Goal: Information Seeking & Learning: Learn about a topic

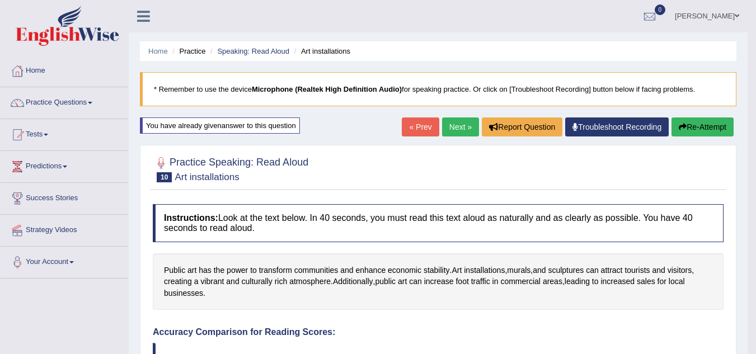
drag, startPoint x: 574, startPoint y: 143, endPoint x: 519, endPoint y: 156, distance: 56.5
click at [97, 101] on link "Practice Questions" at bounding box center [65, 101] width 128 height 28
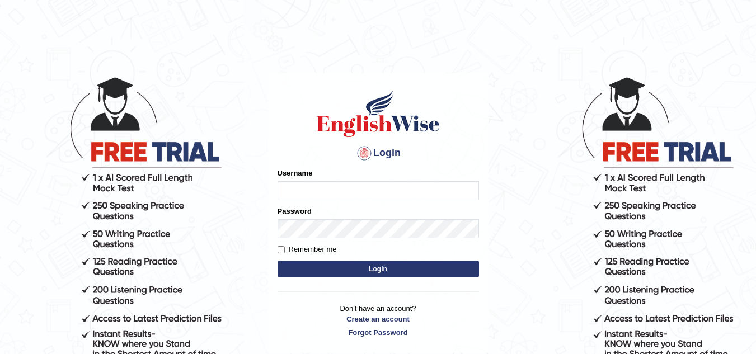
drag, startPoint x: 0, startPoint y: 0, endPoint x: 295, endPoint y: 194, distance: 353.2
click at [295, 194] on input "Username" at bounding box center [379, 190] width 202 height 19
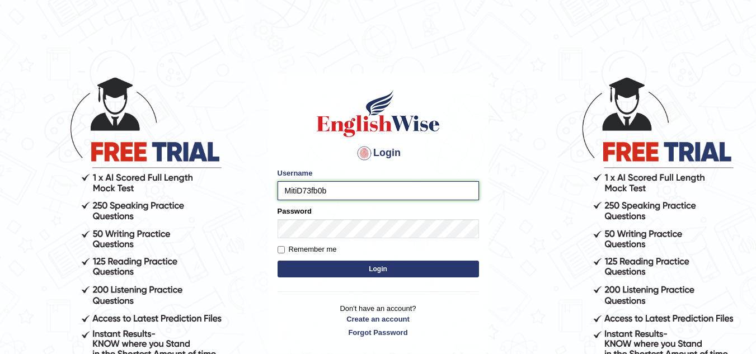
click at [334, 190] on input "MitiD73fb0b" at bounding box center [379, 190] width 202 height 19
type input "MitiD"
click at [355, 266] on button "Login" at bounding box center [379, 269] width 202 height 17
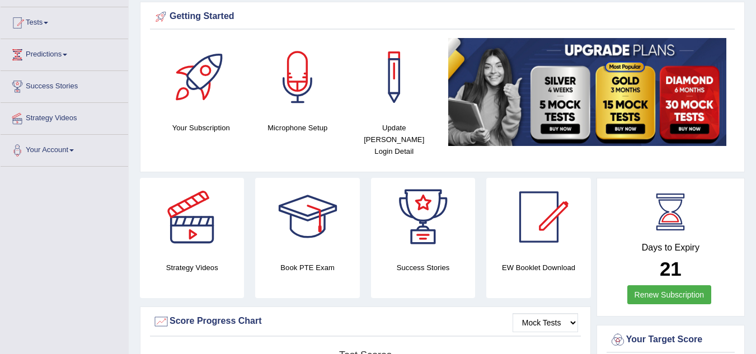
scroll to position [134, 0]
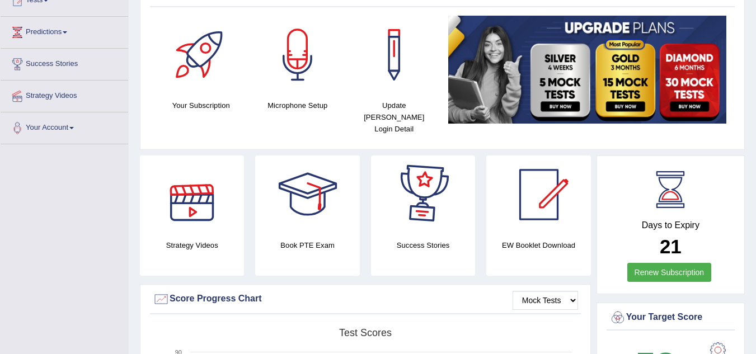
click at [207, 213] on div at bounding box center [192, 195] width 78 height 78
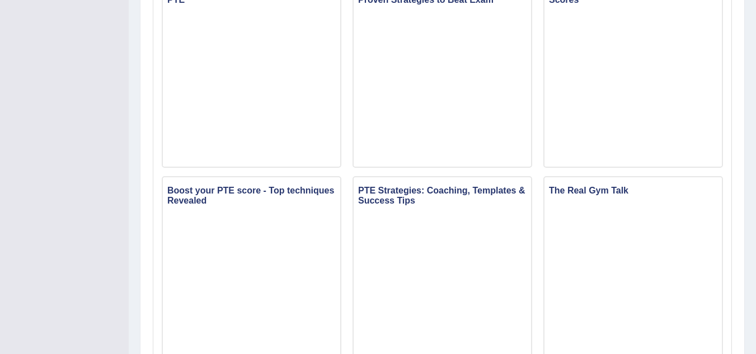
scroll to position [560, 0]
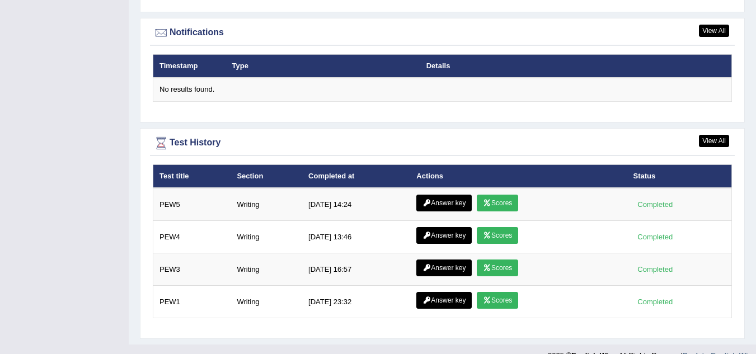
scroll to position [1364, 0]
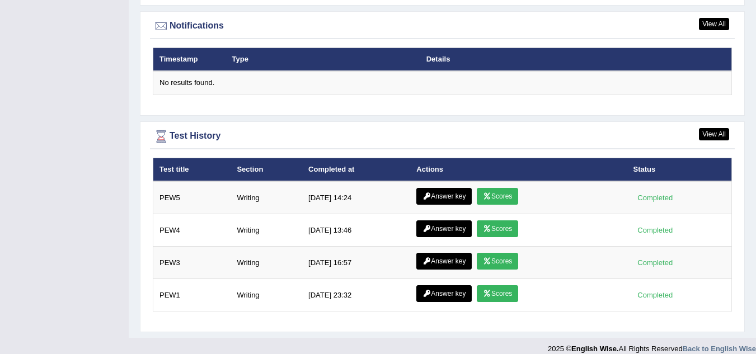
click at [492, 188] on link "Scores" at bounding box center [497, 196] width 41 height 17
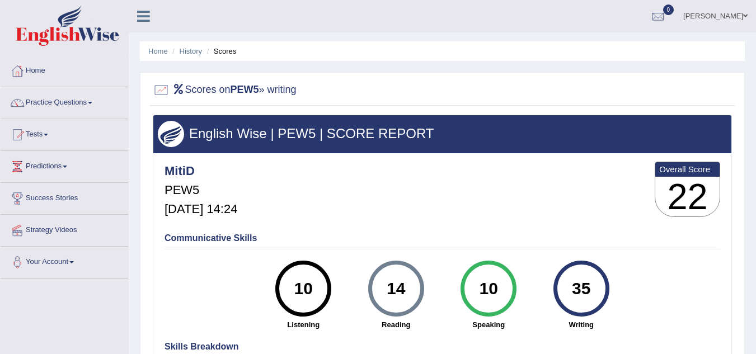
click at [196, 53] on link "History" at bounding box center [191, 51] width 22 height 8
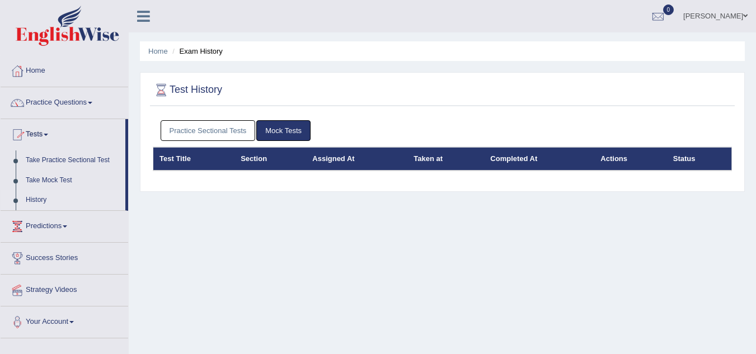
click at [90, 100] on link "Practice Questions" at bounding box center [65, 101] width 128 height 28
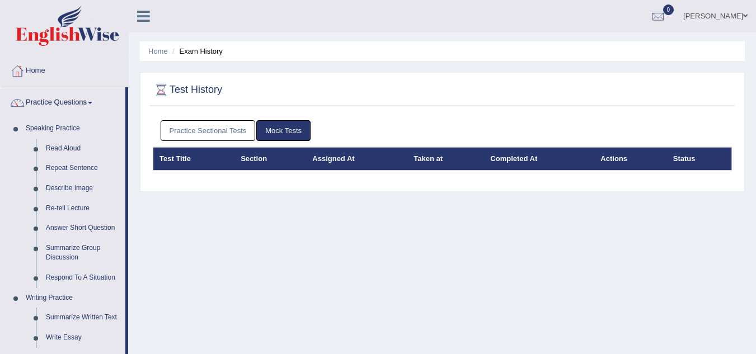
click at [68, 152] on link "Read Aloud" at bounding box center [83, 149] width 85 height 20
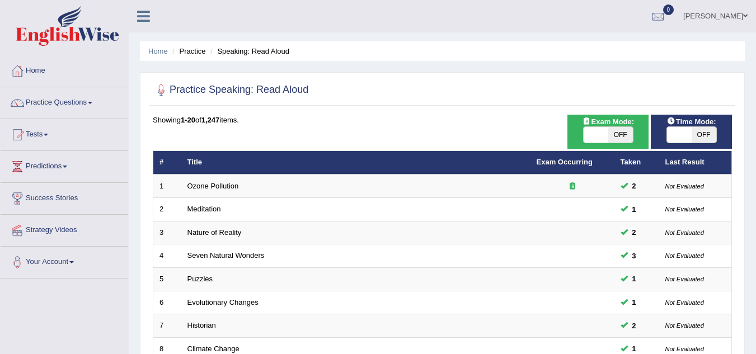
click at [620, 129] on span "OFF" at bounding box center [621, 135] width 25 height 16
checkbox input "true"
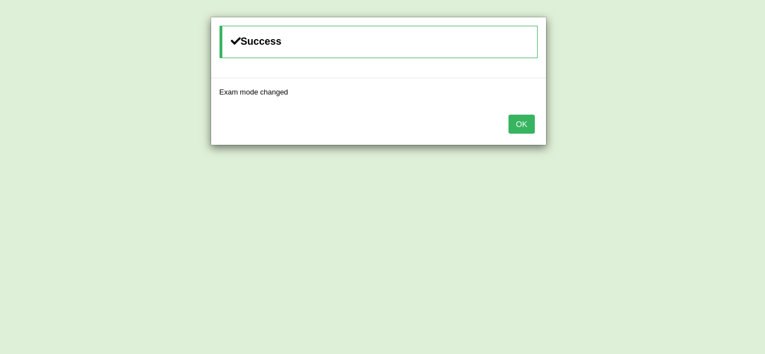
click at [524, 122] on button "OK" at bounding box center [521, 124] width 26 height 19
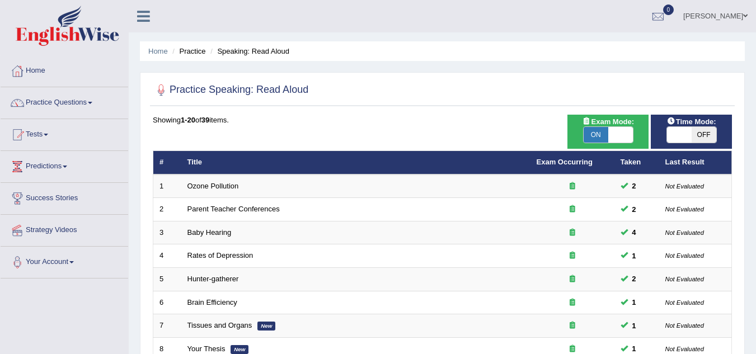
click at [696, 136] on span "OFF" at bounding box center [704, 135] width 25 height 16
checkbox input "true"
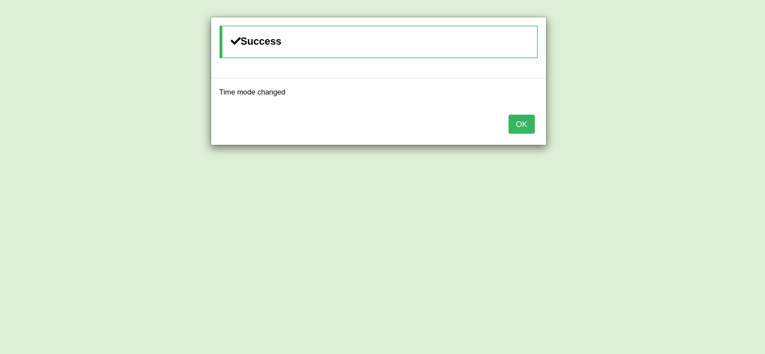
click at [518, 127] on button "OK" at bounding box center [521, 124] width 26 height 19
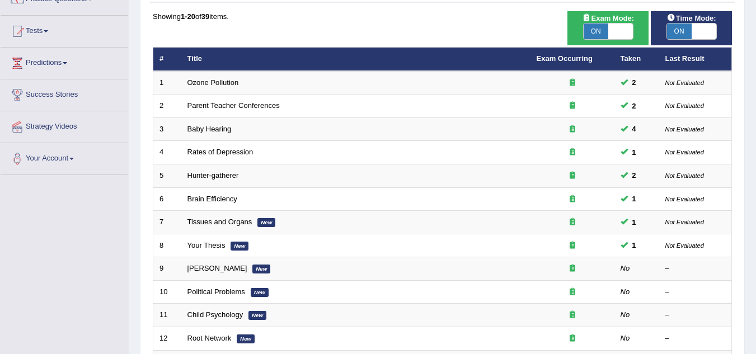
scroll to position [95, 0]
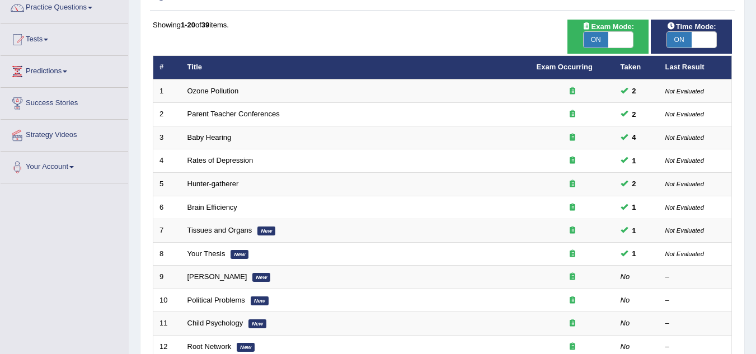
click at [206, 279] on link "[PERSON_NAME]" at bounding box center [218, 277] width 60 height 8
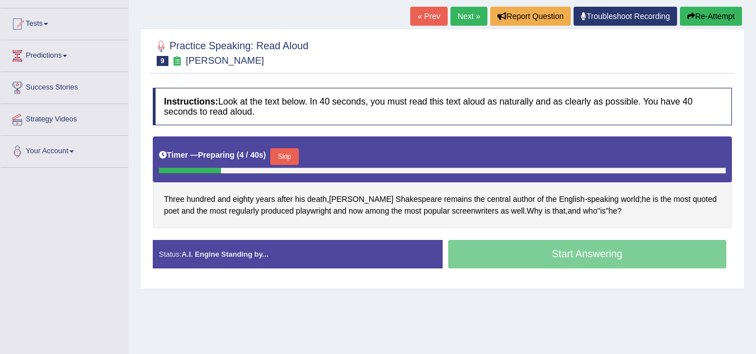
scroll to position [134, 0]
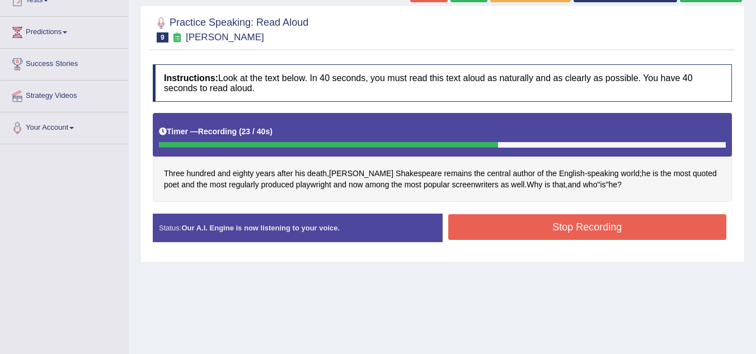
click at [523, 221] on button "Stop Recording" at bounding box center [587, 227] width 279 height 26
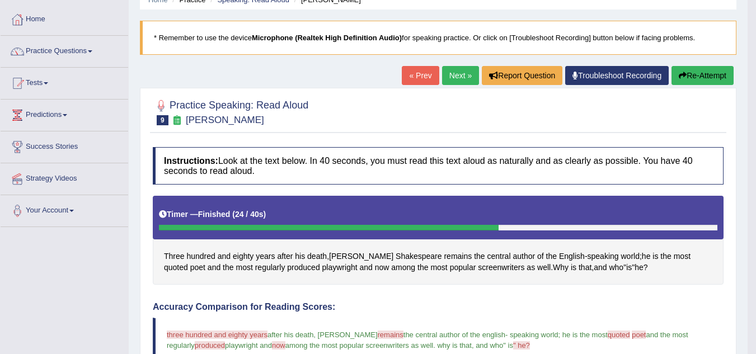
scroll to position [45, 0]
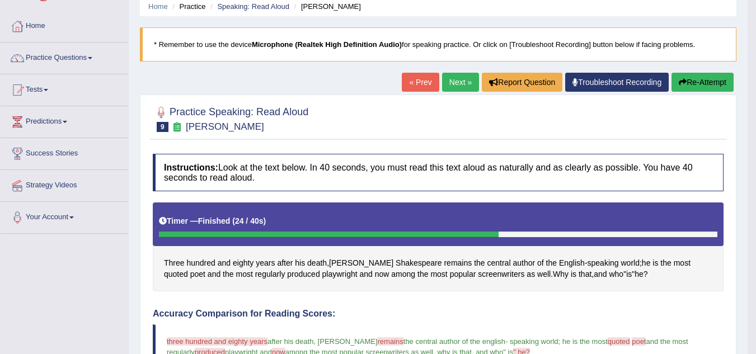
click at [707, 82] on button "Re-Attempt" at bounding box center [703, 82] width 62 height 19
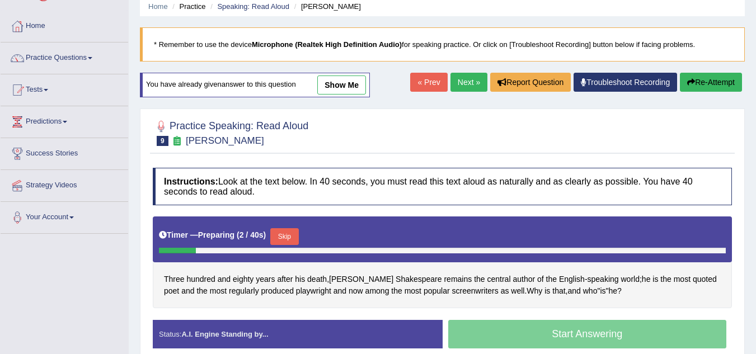
click at [288, 237] on button "Skip" at bounding box center [284, 236] width 28 height 17
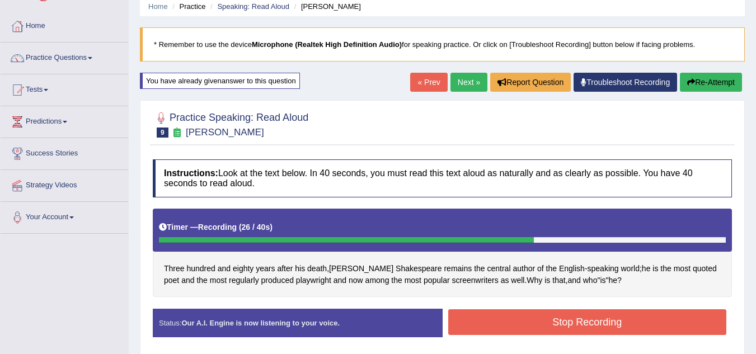
click at [485, 317] on button "Stop Recording" at bounding box center [587, 323] width 279 height 26
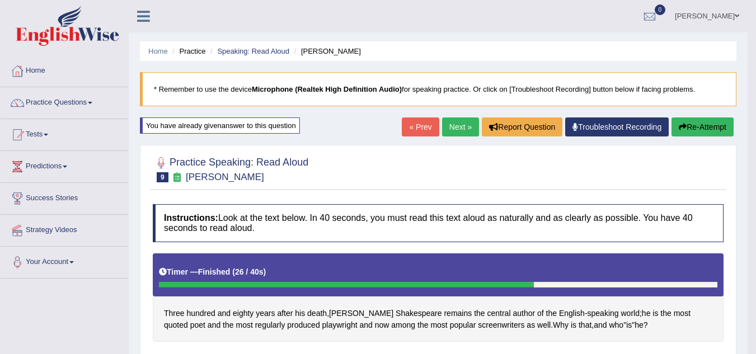
click at [460, 126] on link "Next »" at bounding box center [460, 127] width 37 height 19
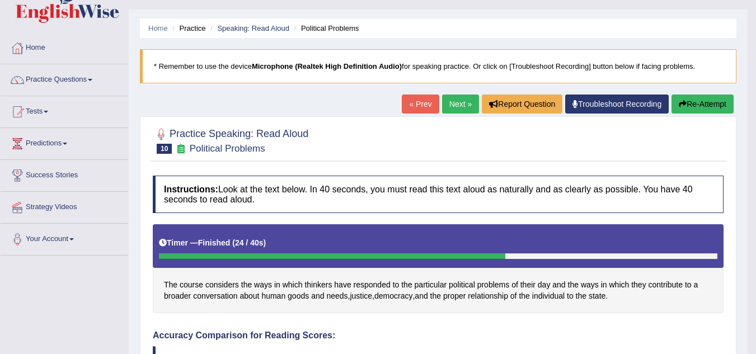
scroll to position [22, 0]
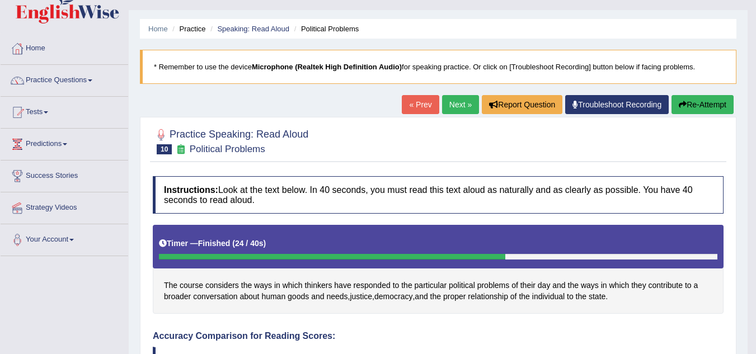
click at [465, 112] on link "Next »" at bounding box center [460, 104] width 37 height 19
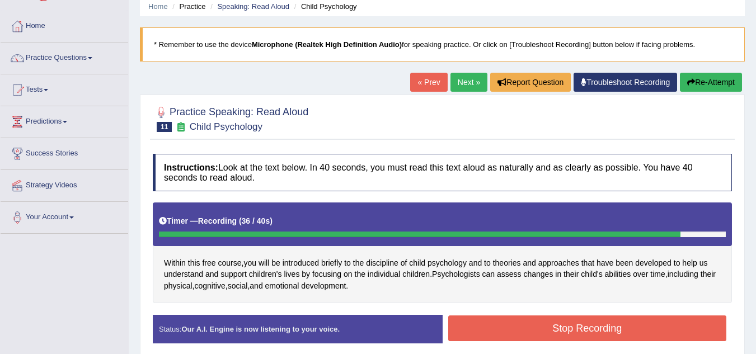
scroll to position [67, 0]
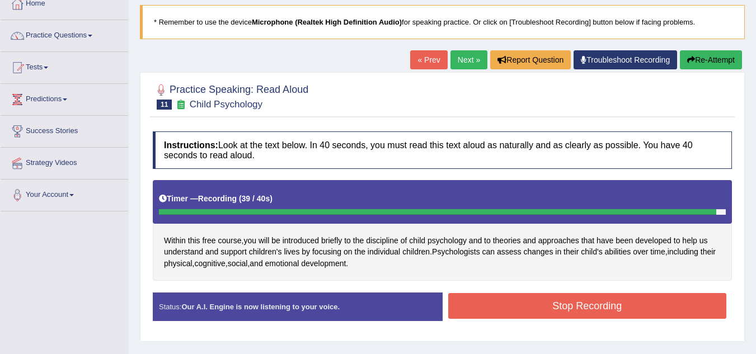
click at [466, 303] on button "Stop Recording" at bounding box center [587, 306] width 279 height 26
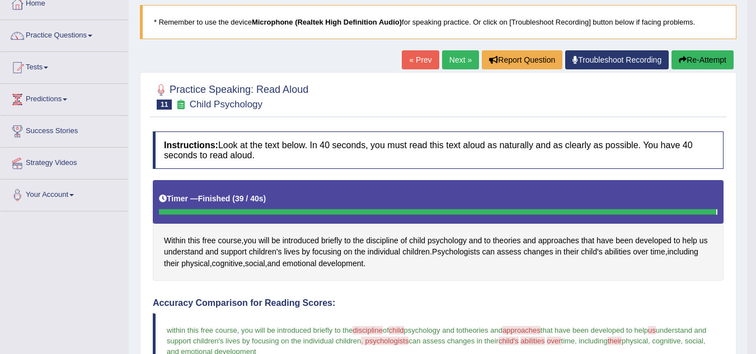
click at [458, 62] on link "Next »" at bounding box center [460, 59] width 37 height 19
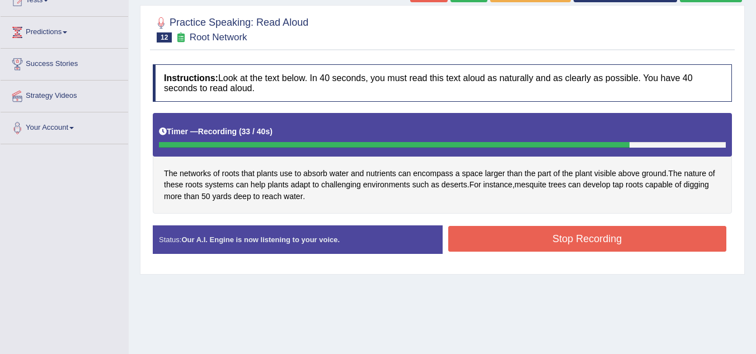
click at [537, 234] on button "Stop Recording" at bounding box center [587, 239] width 279 height 26
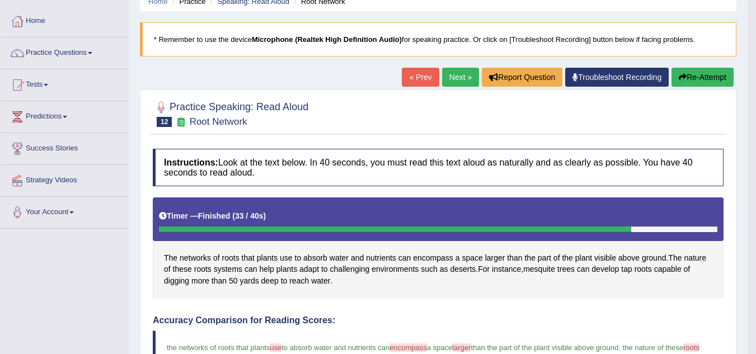
scroll to position [45, 0]
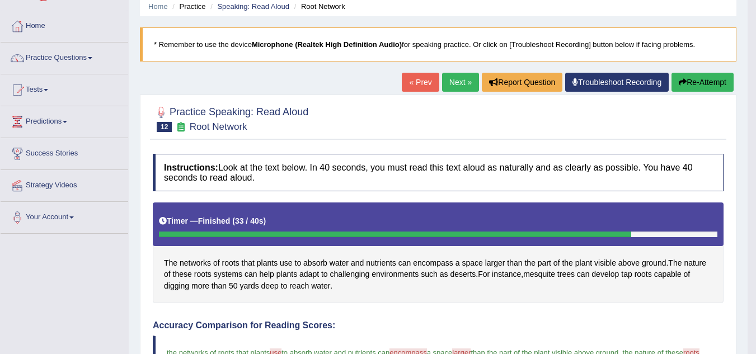
click at [460, 81] on link "Next »" at bounding box center [460, 82] width 37 height 19
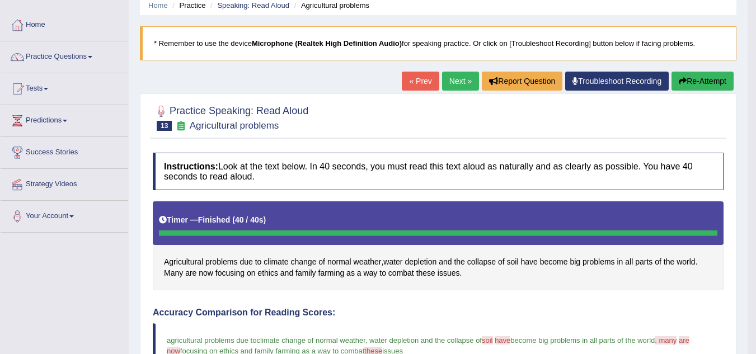
scroll to position [45, 0]
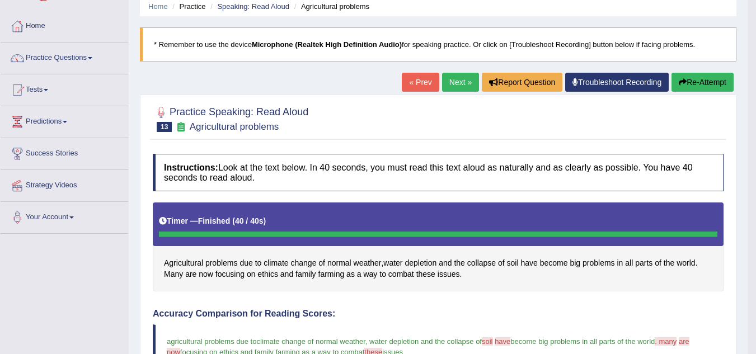
click at [461, 86] on link "Next »" at bounding box center [460, 82] width 37 height 19
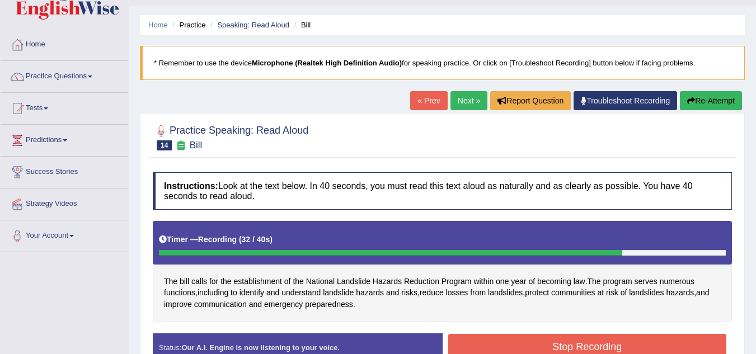
scroll to position [45, 0]
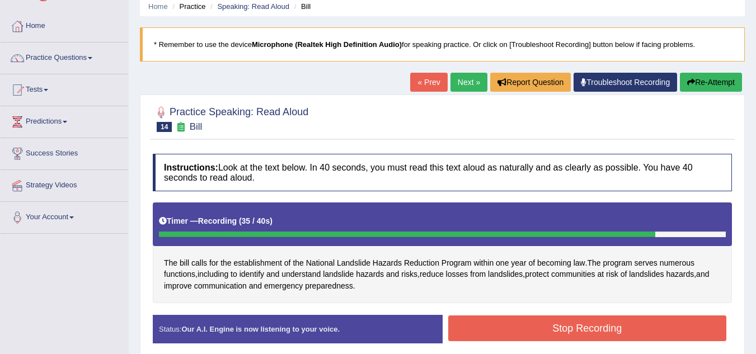
click at [536, 327] on button "Stop Recording" at bounding box center [587, 329] width 279 height 26
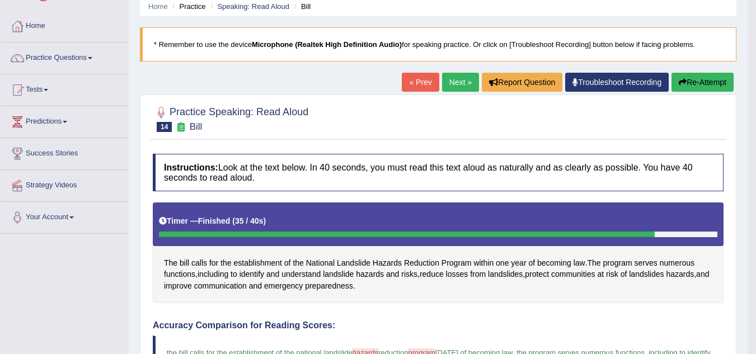
click at [448, 86] on link "Next »" at bounding box center [460, 82] width 37 height 19
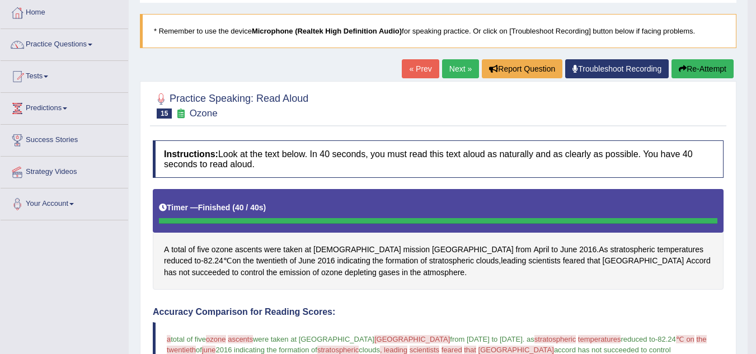
scroll to position [45, 0]
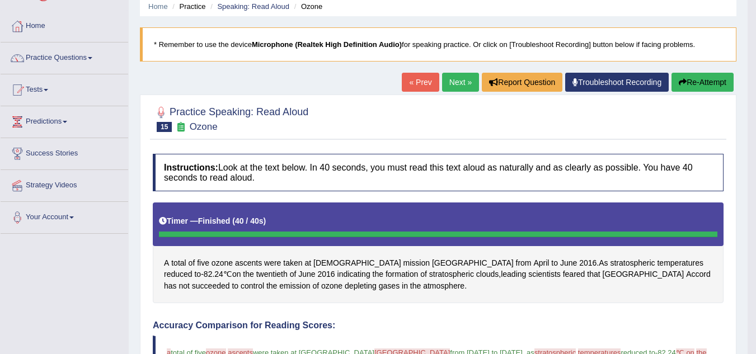
click at [690, 79] on button "Re-Attempt" at bounding box center [703, 82] width 62 height 19
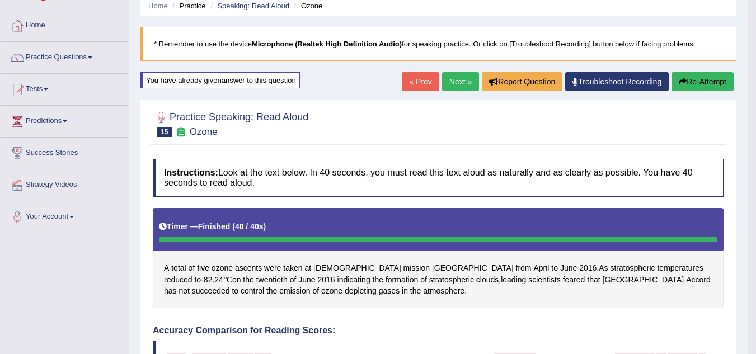
scroll to position [45, 0]
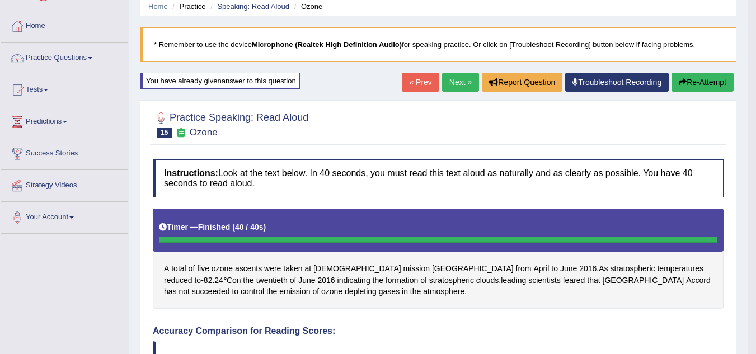
click at [685, 83] on button "Re-Attempt" at bounding box center [703, 82] width 62 height 19
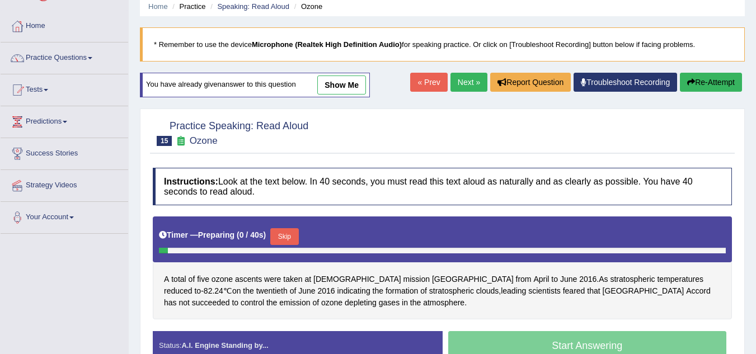
scroll to position [45, 0]
click at [291, 233] on button "Skip" at bounding box center [284, 236] width 28 height 17
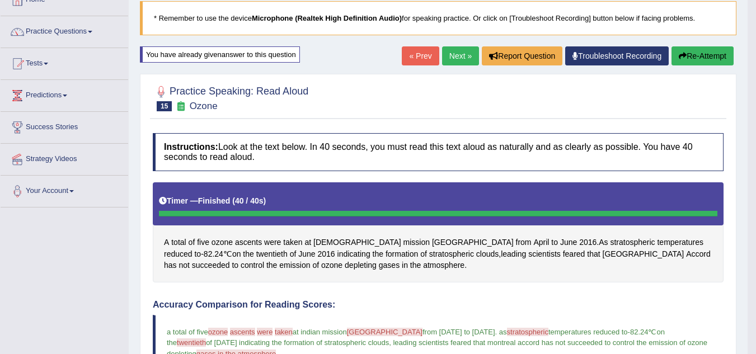
scroll to position [60, 0]
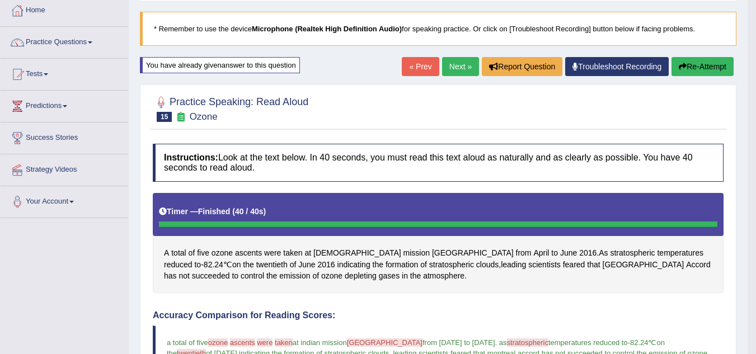
click at [452, 65] on link "Next »" at bounding box center [460, 66] width 37 height 19
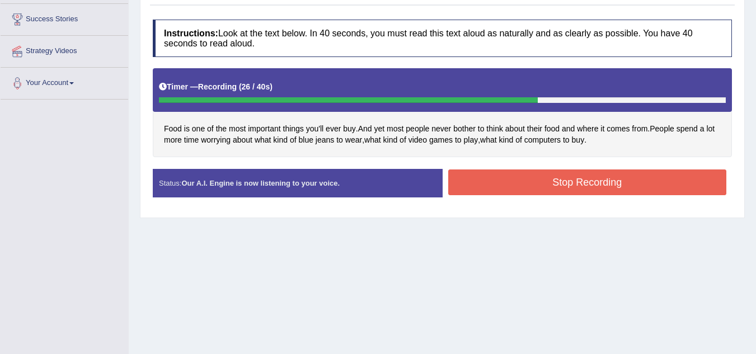
click at [531, 182] on button "Stop Recording" at bounding box center [587, 183] width 279 height 26
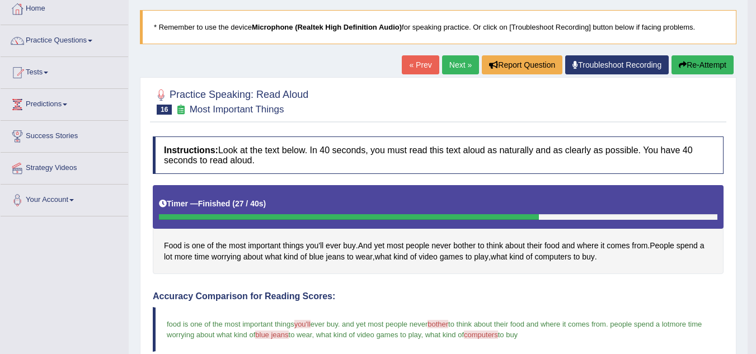
scroll to position [45, 0]
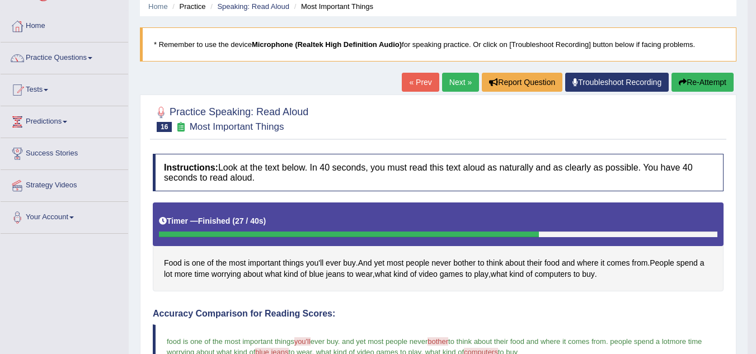
click at [464, 81] on link "Next »" at bounding box center [460, 82] width 37 height 19
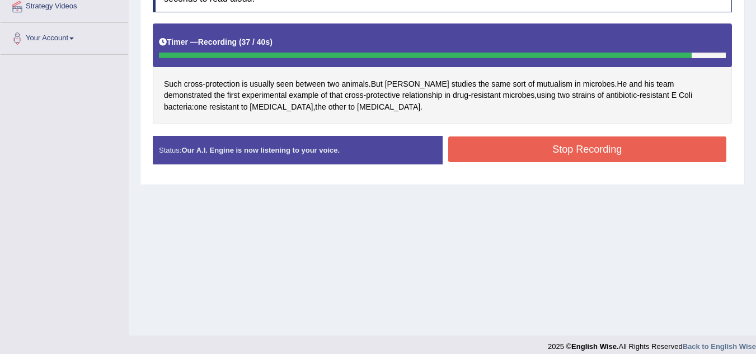
click at [637, 159] on button "Stop Recording" at bounding box center [587, 150] width 279 height 26
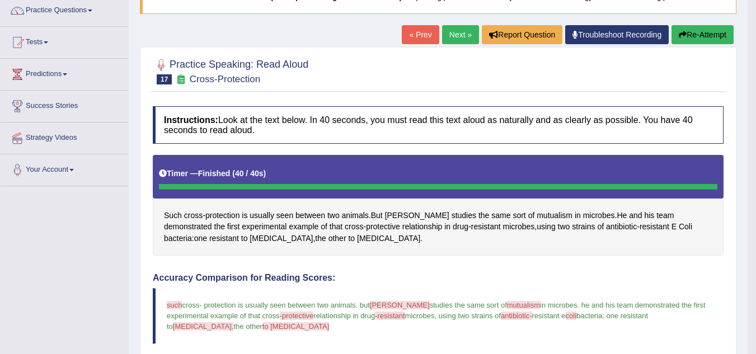
scroll to position [67, 0]
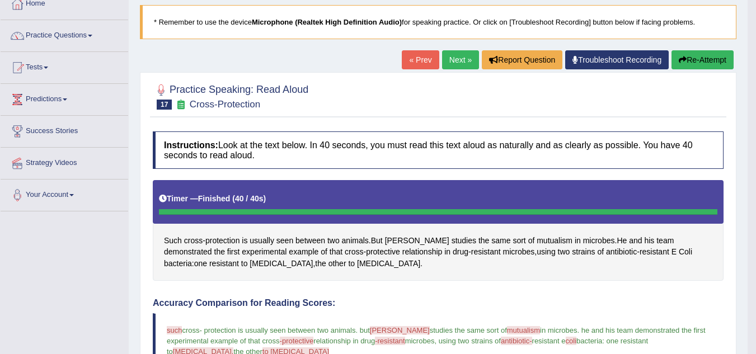
click at [448, 56] on link "Next »" at bounding box center [460, 59] width 37 height 19
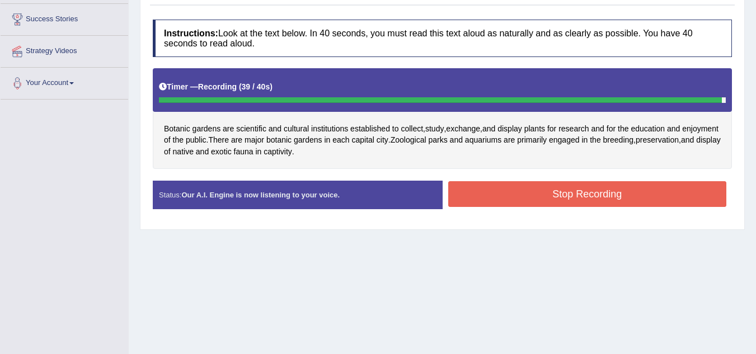
click at [550, 184] on button "Stop Recording" at bounding box center [587, 194] width 279 height 26
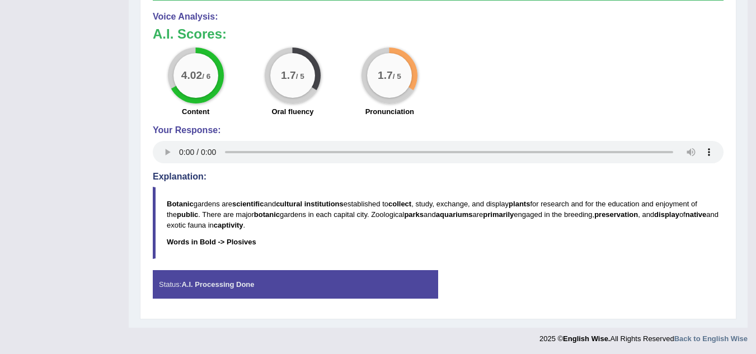
scroll to position [547, 0]
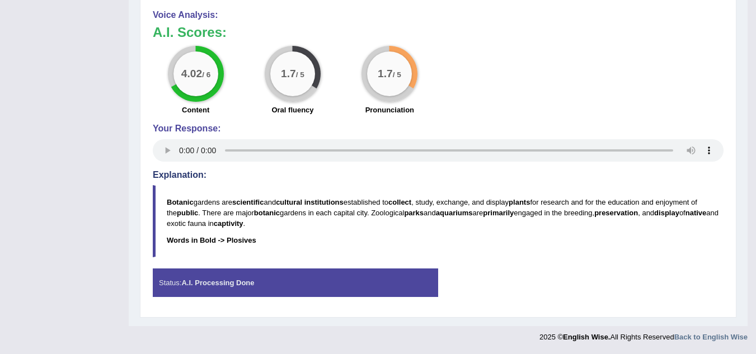
click at [722, 97] on div "4.02 / 6 Content 1.7 / 5 Oral fluency 1.7 / 5 Pronunciation" at bounding box center [438, 82] width 582 height 72
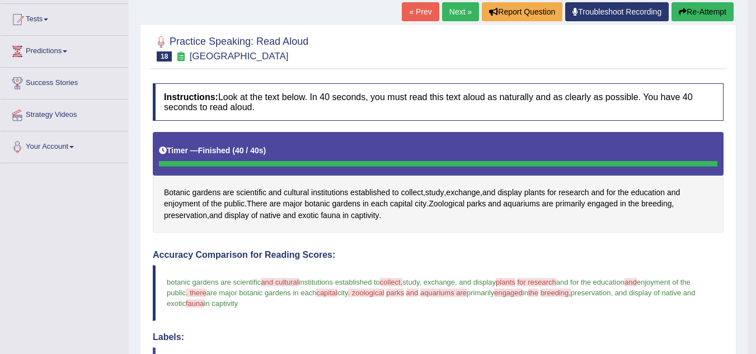
scroll to position [99, 0]
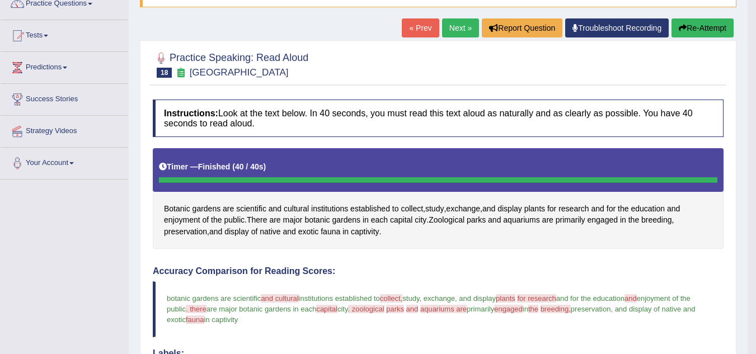
click at [691, 30] on button "Re-Attempt" at bounding box center [703, 27] width 62 height 19
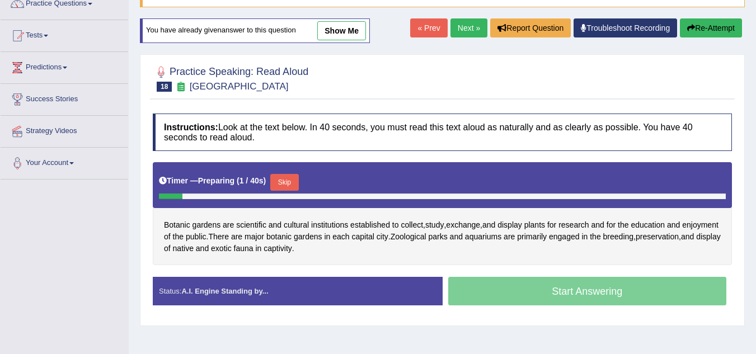
click at [279, 180] on button "Skip" at bounding box center [284, 182] width 28 height 17
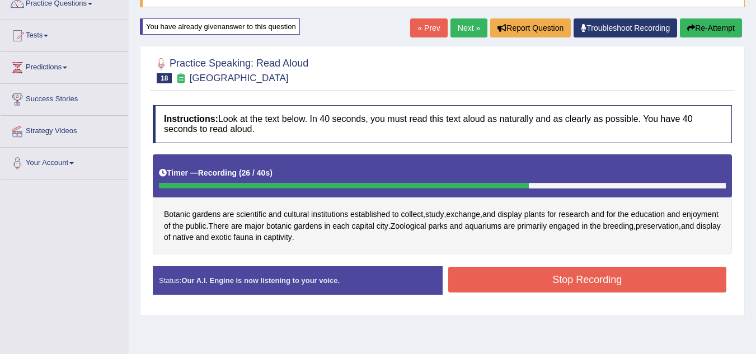
click at [500, 284] on button "Stop Recording" at bounding box center [587, 280] width 279 height 26
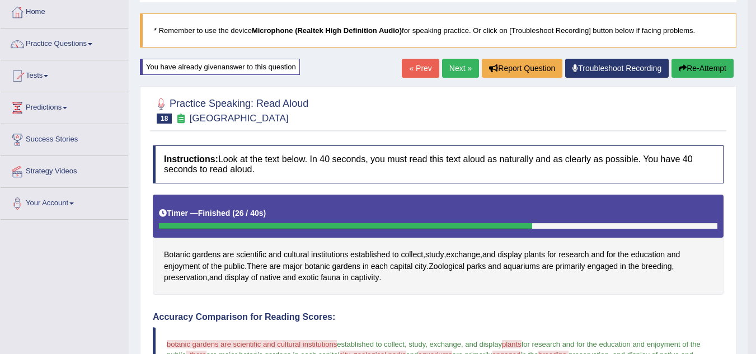
scroll to position [54, 0]
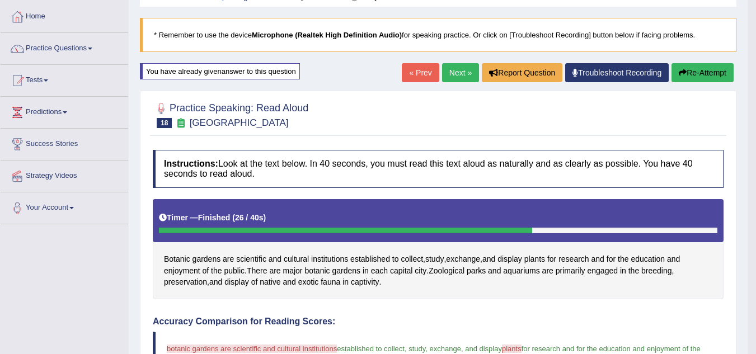
click at [457, 76] on link "Next »" at bounding box center [460, 72] width 37 height 19
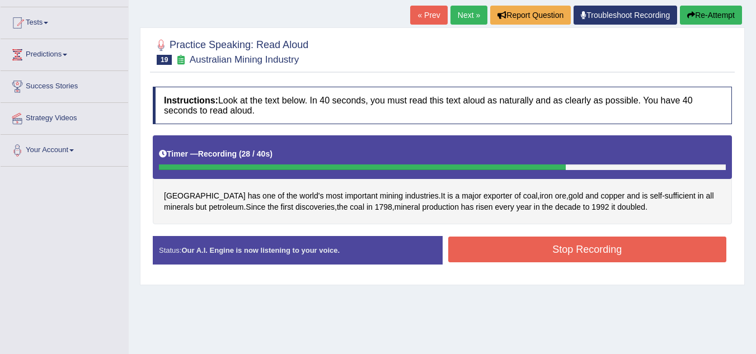
click at [520, 256] on button "Stop Recording" at bounding box center [587, 250] width 279 height 26
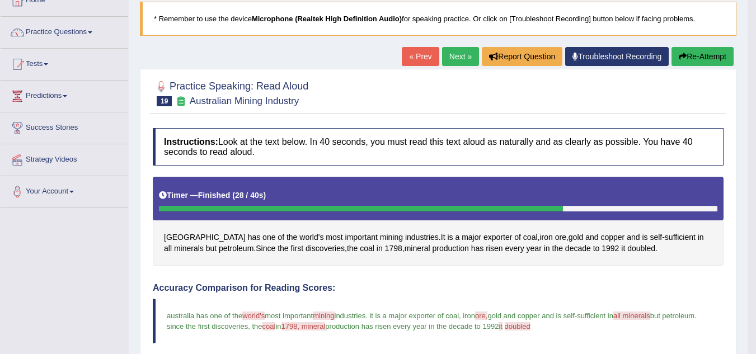
scroll to position [66, 0]
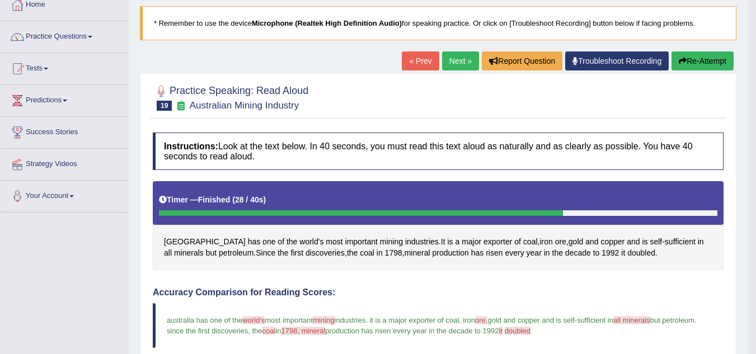
click at [451, 59] on link "Next »" at bounding box center [460, 61] width 37 height 19
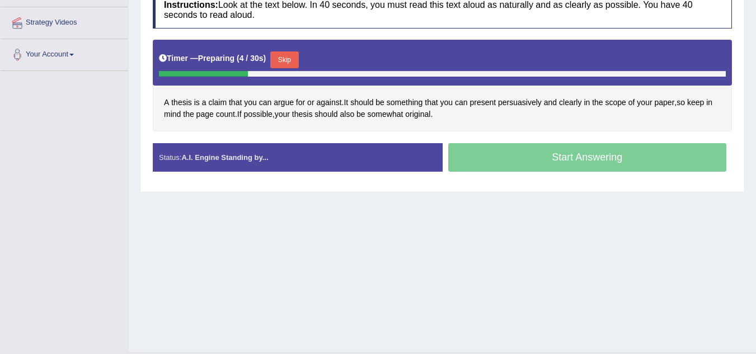
scroll to position [224, 0]
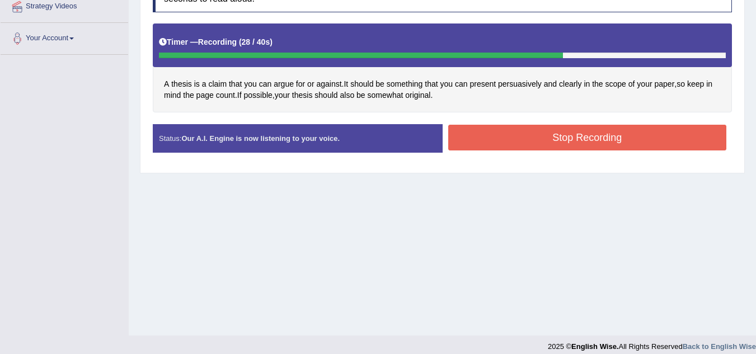
click at [518, 132] on button "Stop Recording" at bounding box center [587, 138] width 279 height 26
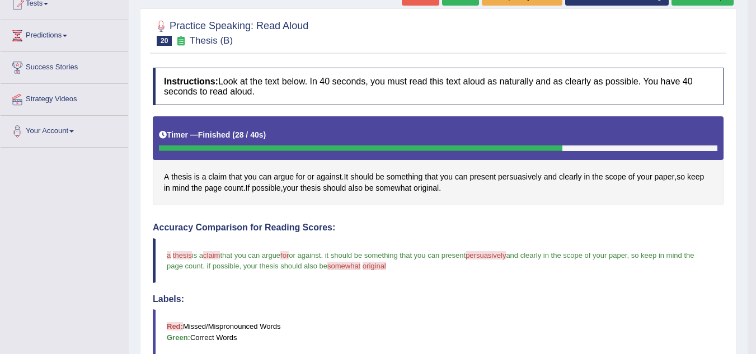
scroll to position [112, 0]
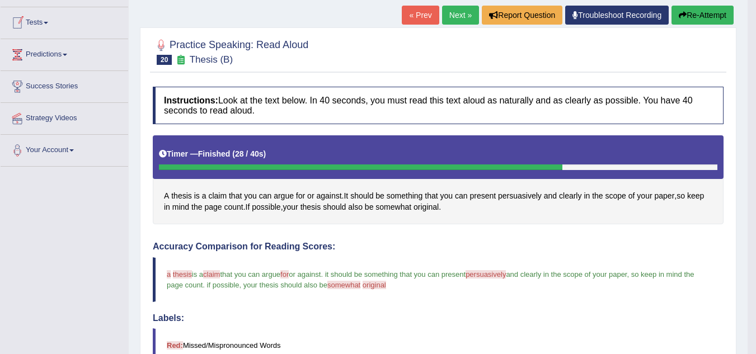
click at [48, 21] on link "Tests" at bounding box center [65, 21] width 128 height 28
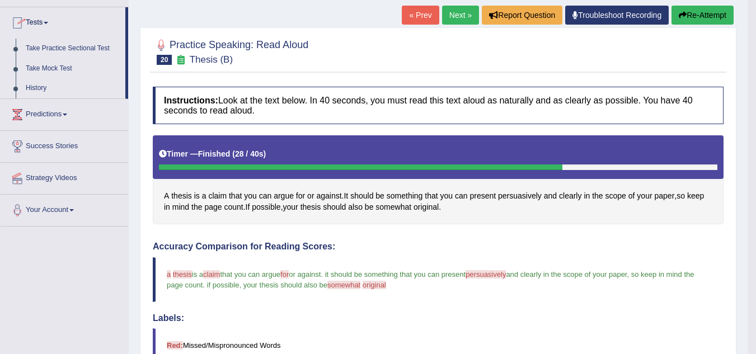
click at [48, 22] on span at bounding box center [46, 23] width 4 height 2
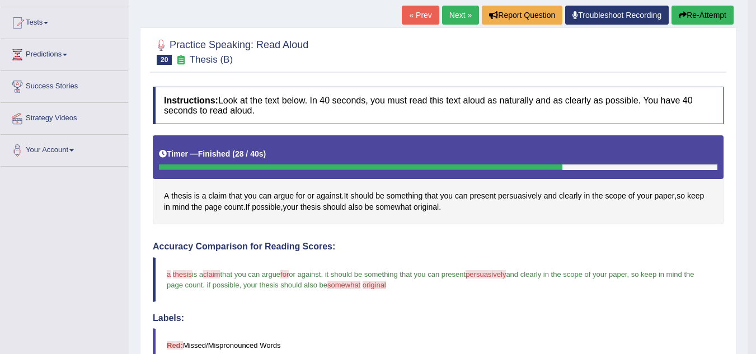
click at [48, 22] on span at bounding box center [46, 23] width 4 height 2
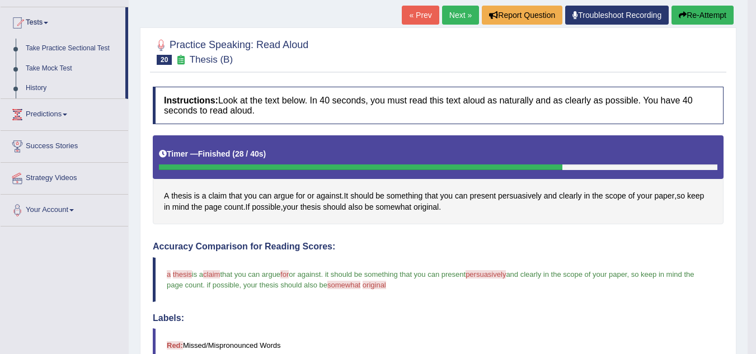
click at [564, 34] on div "Practice Speaking: Read Aloud 20 Thesis (B)" at bounding box center [438, 53] width 577 height 39
click at [48, 24] on link "Tests" at bounding box center [63, 21] width 125 height 28
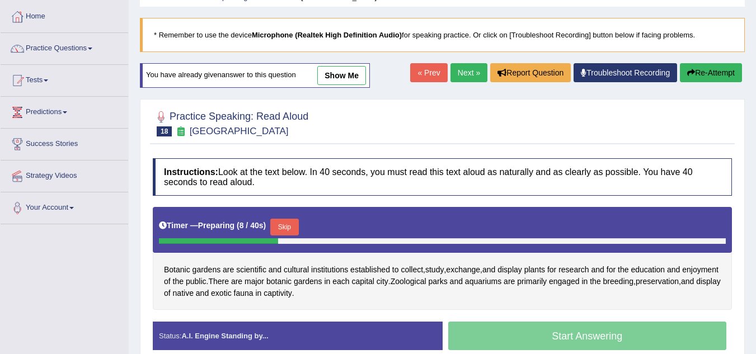
click at [48, 81] on span at bounding box center [46, 80] width 4 height 2
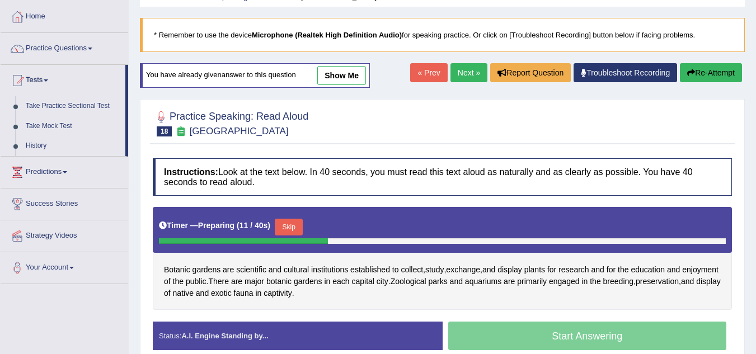
click at [91, 49] on link "Practice Questions" at bounding box center [65, 47] width 128 height 28
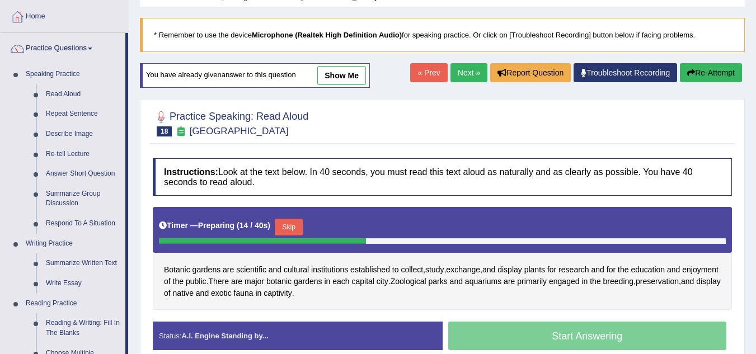
click at [60, 115] on link "Repeat Sentence" at bounding box center [83, 114] width 85 height 20
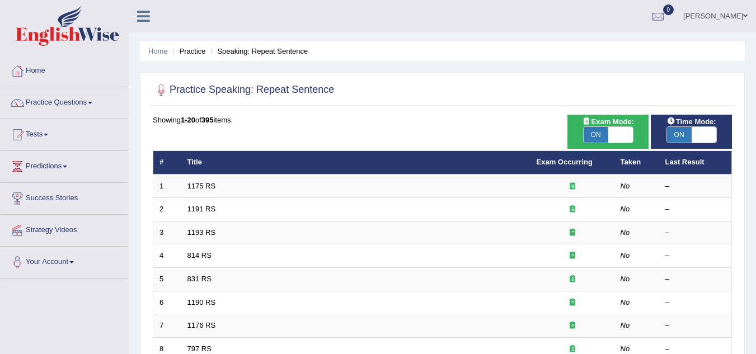
click at [195, 186] on link "1175 RS" at bounding box center [202, 186] width 29 height 8
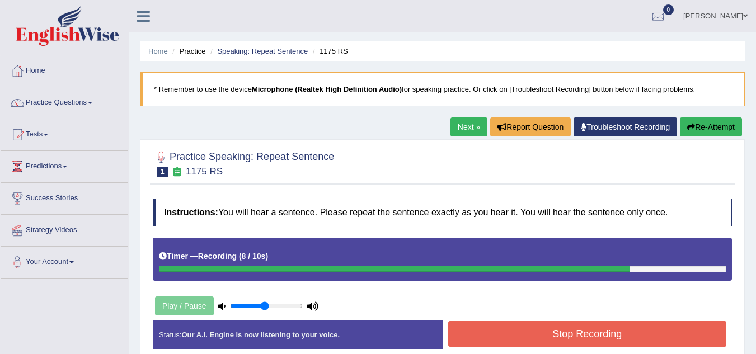
click at [643, 337] on button "Stop Recording" at bounding box center [587, 334] width 279 height 26
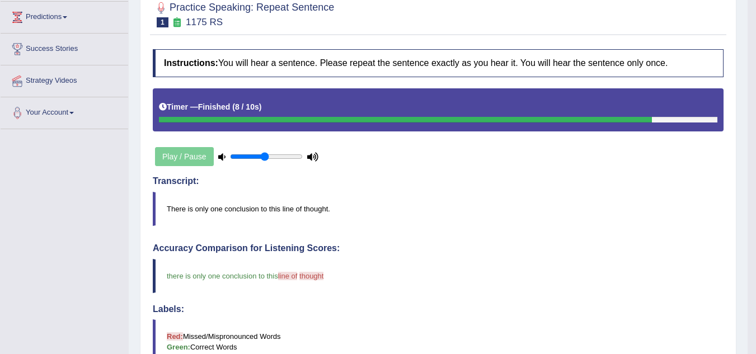
scroll to position [142, 0]
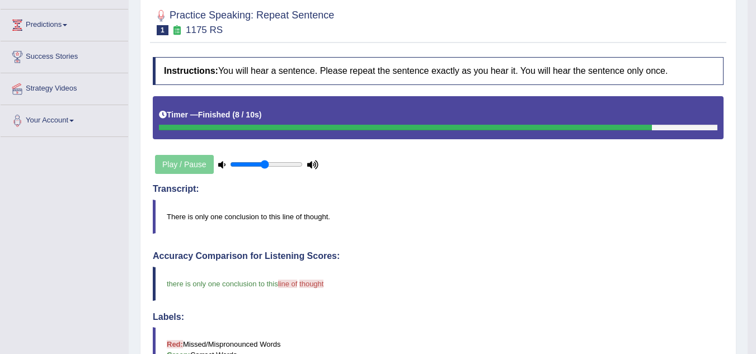
click at [195, 166] on div "Play / Pause" at bounding box center [237, 165] width 168 height 28
click at [277, 165] on input "range" at bounding box center [266, 164] width 73 height 9
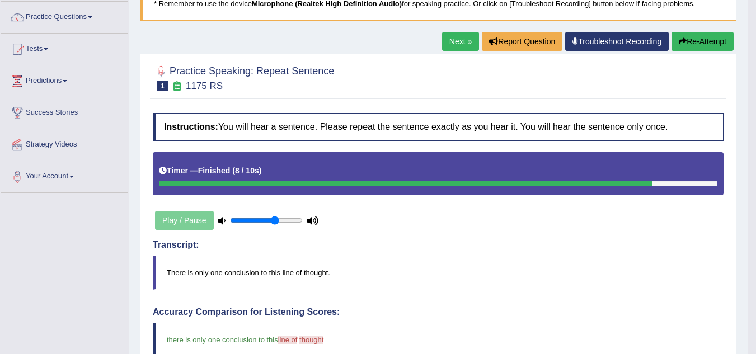
scroll to position [74, 0]
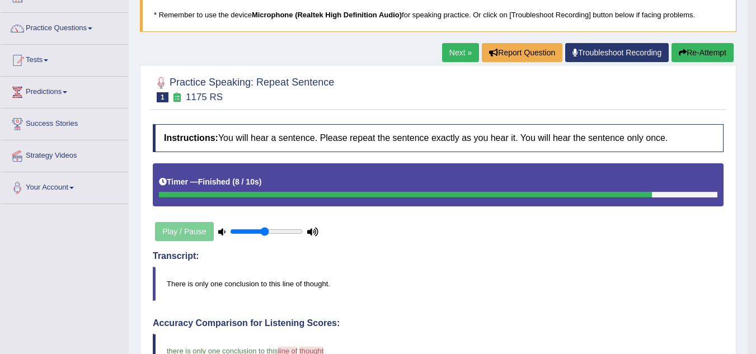
type input "0.55"
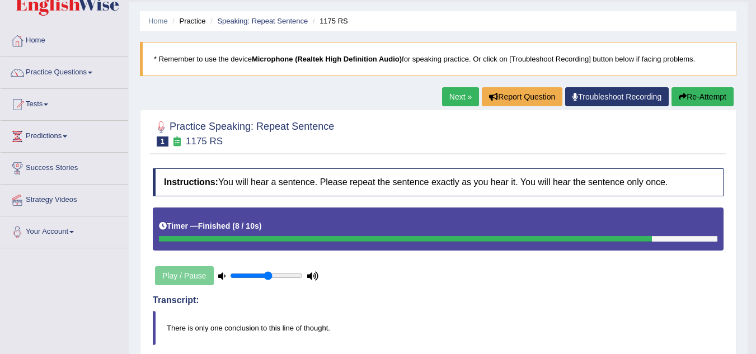
scroll to position [30, 0]
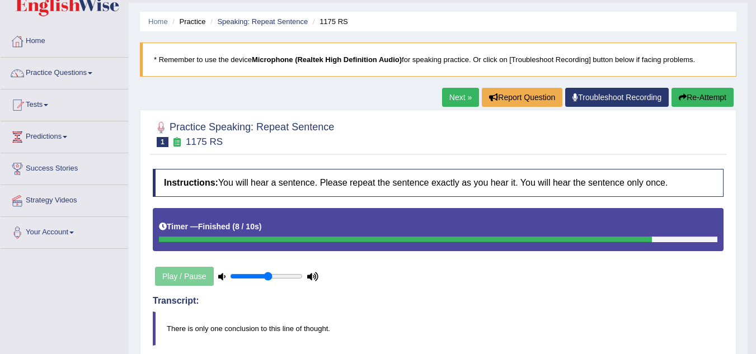
click at [696, 99] on button "Re-Attempt" at bounding box center [703, 97] width 62 height 19
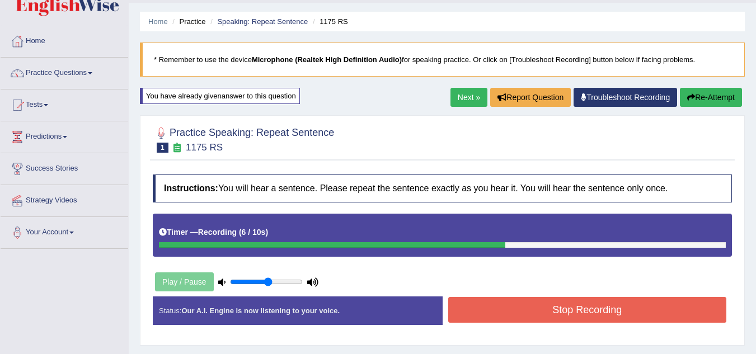
click at [520, 310] on button "Stop Recording" at bounding box center [587, 310] width 279 height 26
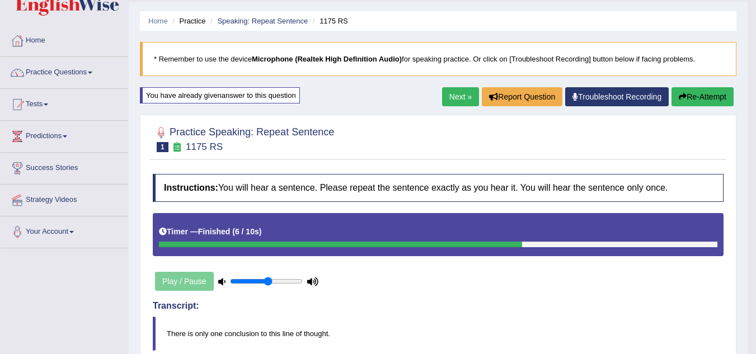
scroll to position [30, 0]
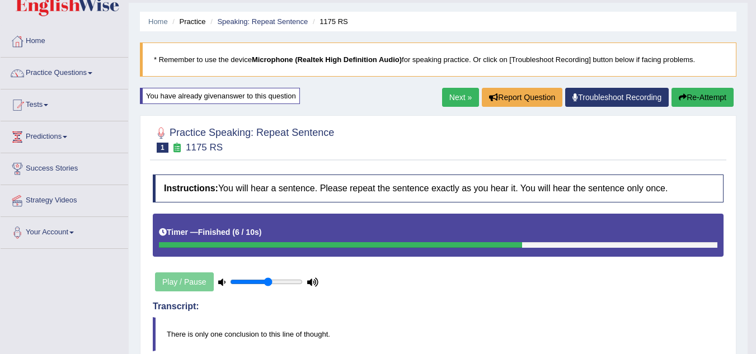
click at [454, 97] on link "Next »" at bounding box center [460, 97] width 37 height 19
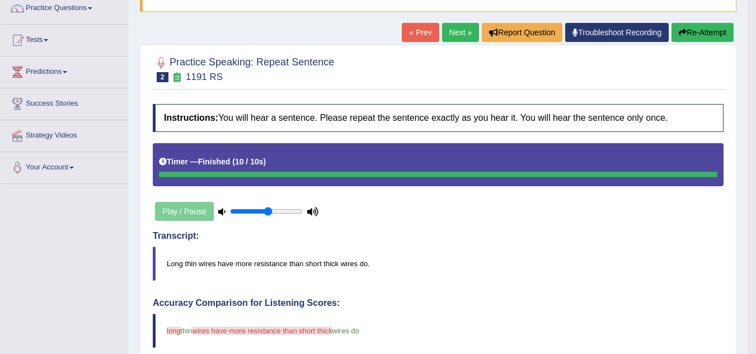
scroll to position [90, 0]
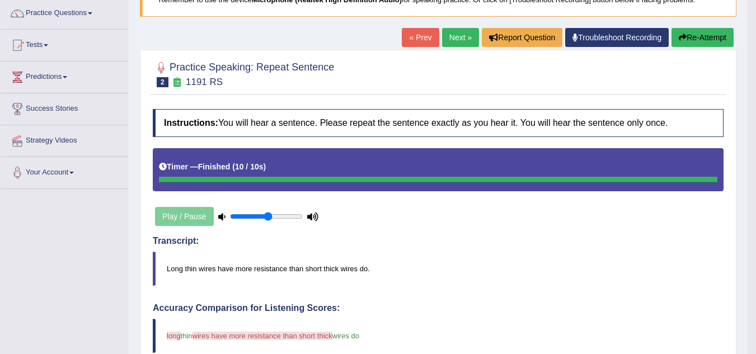
click at [712, 34] on button "Re-Attempt" at bounding box center [703, 37] width 62 height 19
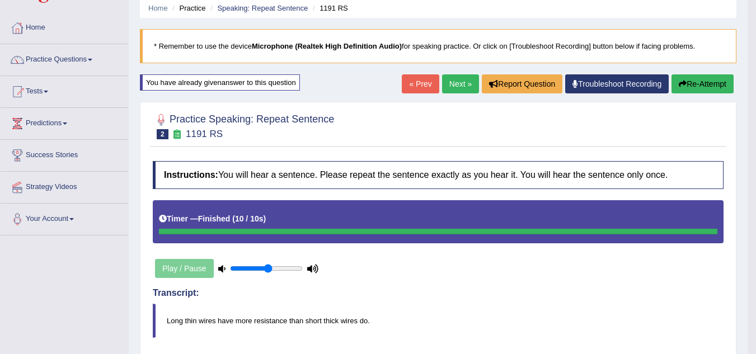
scroll to position [18, 0]
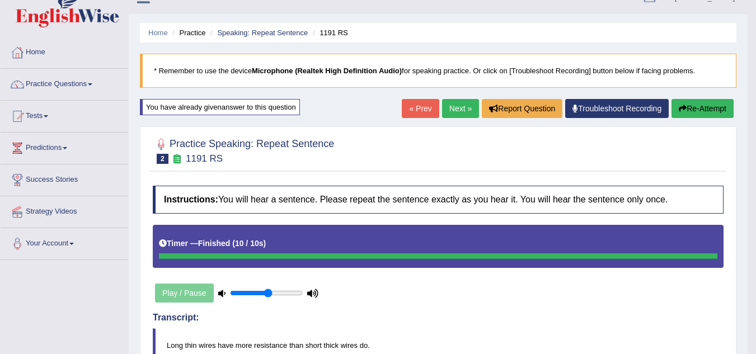
click at [455, 108] on link "Next »" at bounding box center [460, 108] width 37 height 19
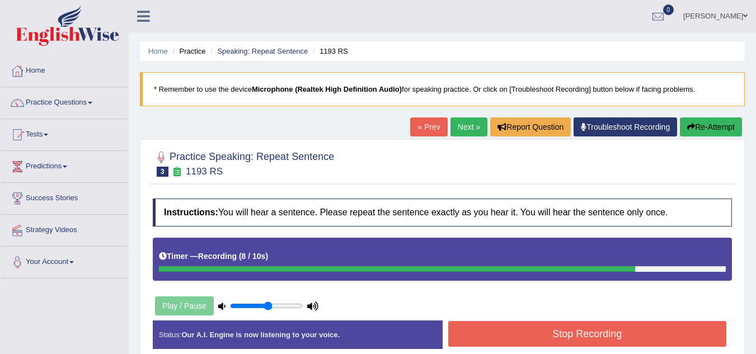
click at [532, 325] on button "Stop Recording" at bounding box center [587, 334] width 279 height 26
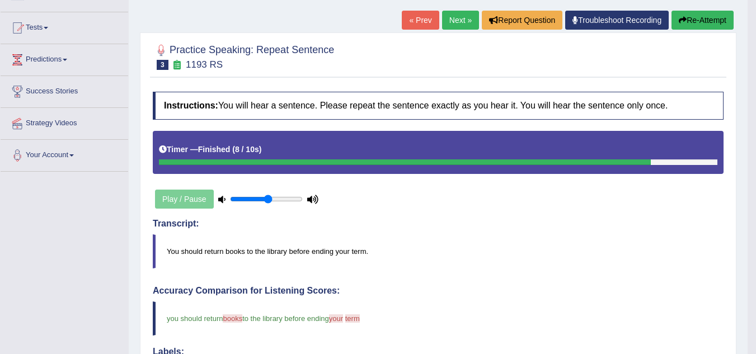
scroll to position [90, 0]
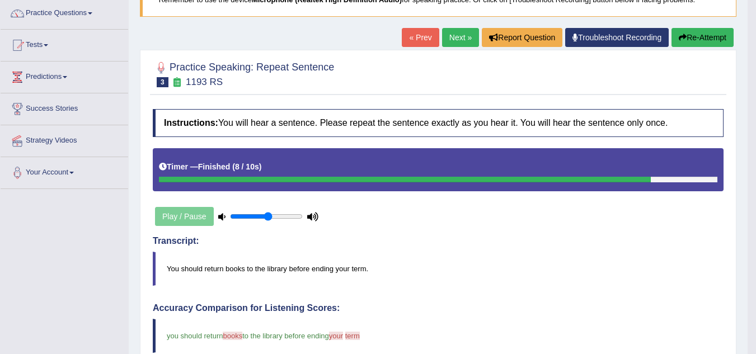
click at [453, 39] on link "Next »" at bounding box center [460, 37] width 37 height 19
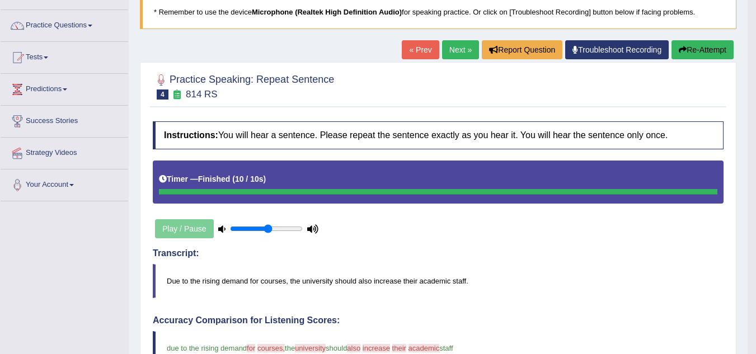
scroll to position [67, 0]
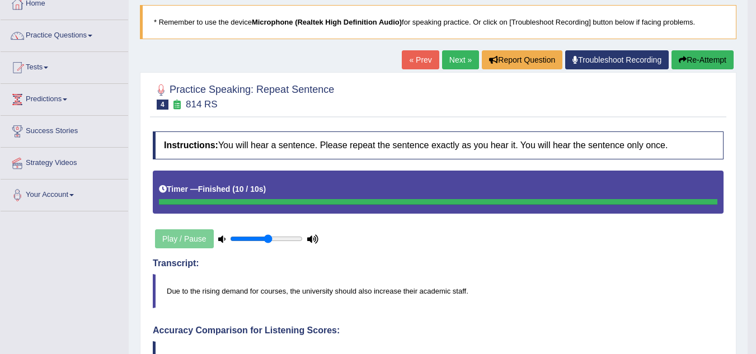
click at [451, 56] on link "Next »" at bounding box center [460, 59] width 37 height 19
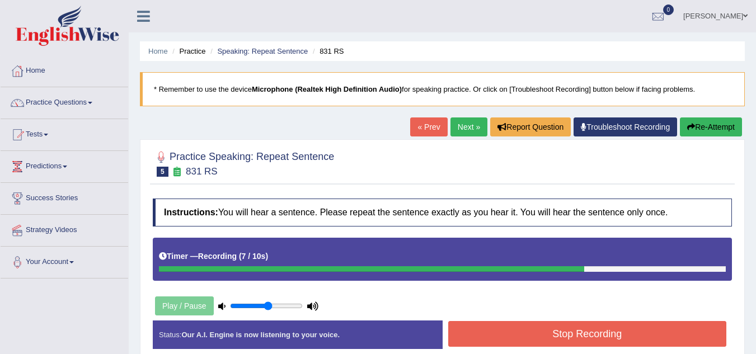
click at [527, 329] on button "Stop Recording" at bounding box center [587, 334] width 279 height 26
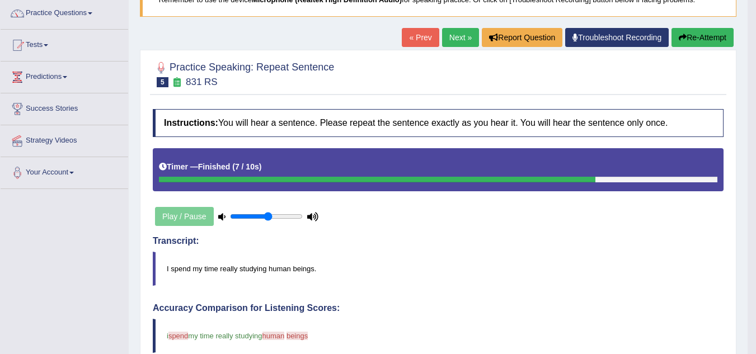
scroll to position [67, 0]
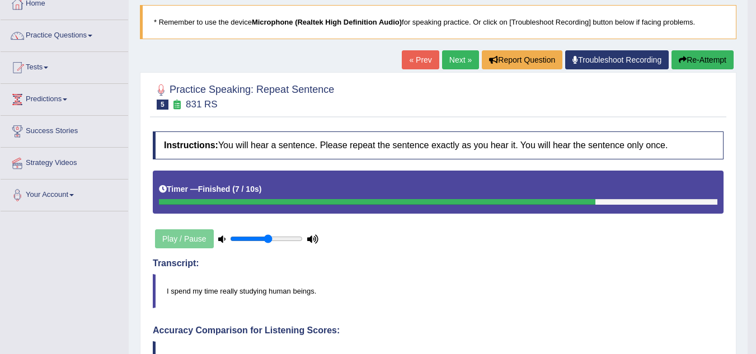
click at [455, 60] on link "Next »" at bounding box center [460, 59] width 37 height 19
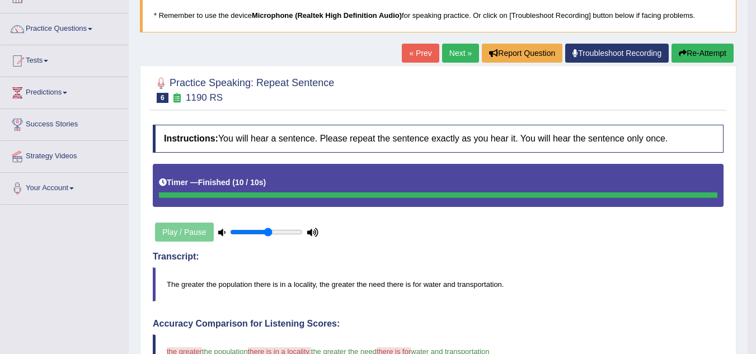
scroll to position [67, 0]
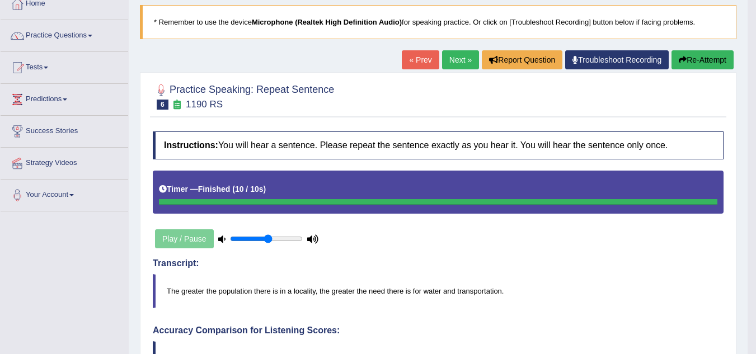
click at [452, 64] on link "Next »" at bounding box center [460, 59] width 37 height 19
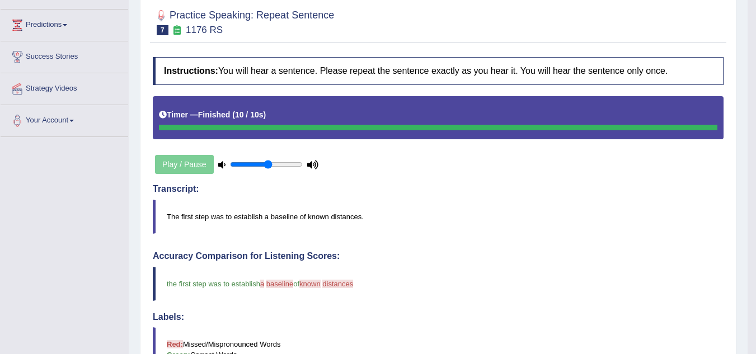
scroll to position [157, 0]
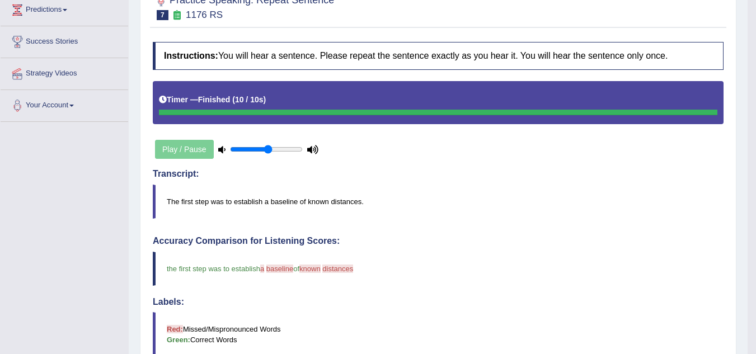
click at [457, 61] on h4 "Instructions: You will hear a sentence. Please repeat the sentence exactly as y…" at bounding box center [438, 56] width 571 height 28
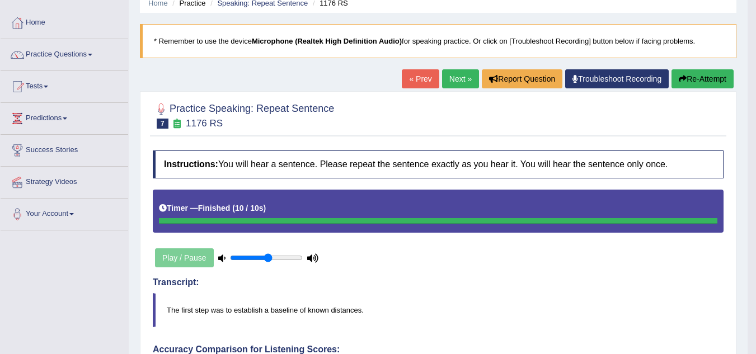
scroll to position [45, 0]
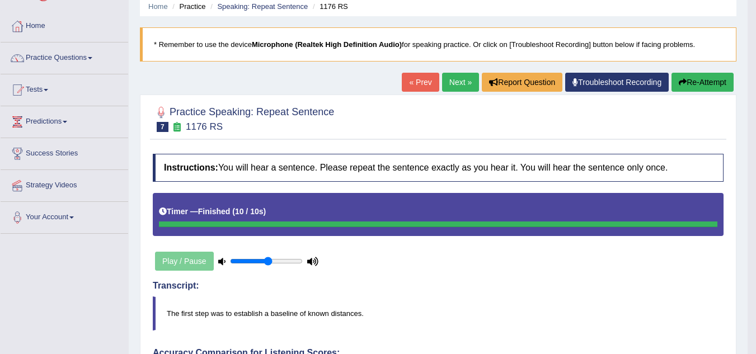
click at [450, 80] on link "Next »" at bounding box center [460, 82] width 37 height 19
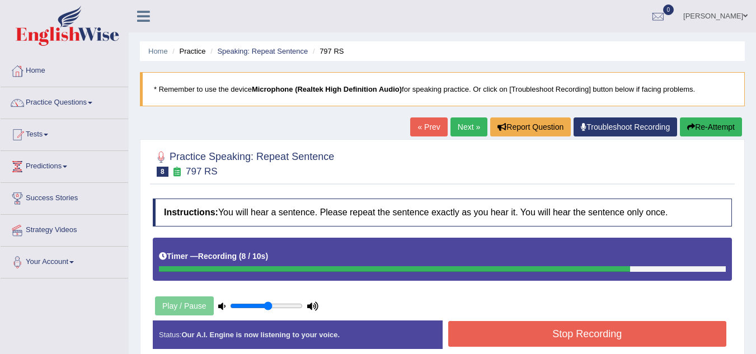
click at [528, 334] on button "Stop Recording" at bounding box center [587, 334] width 279 height 26
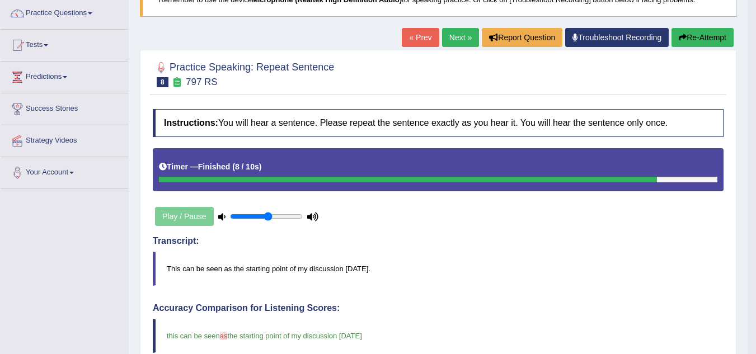
scroll to position [112, 0]
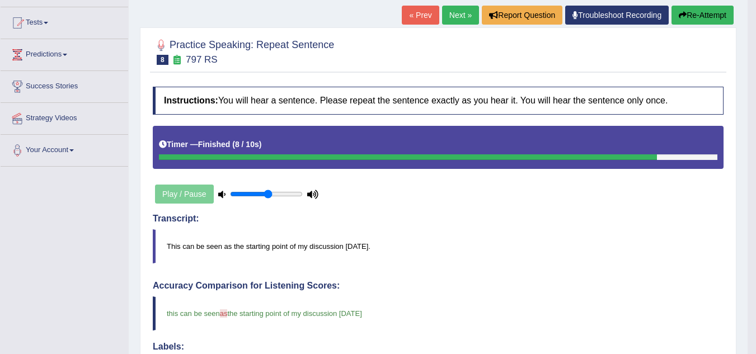
click at [528, 334] on div "Accuracy Comparison for Listening Scores: this can be seen as at the starting p…" at bounding box center [438, 360] width 571 height 159
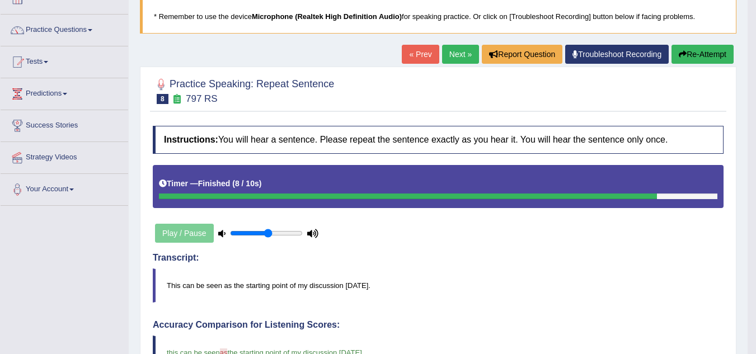
scroll to position [67, 0]
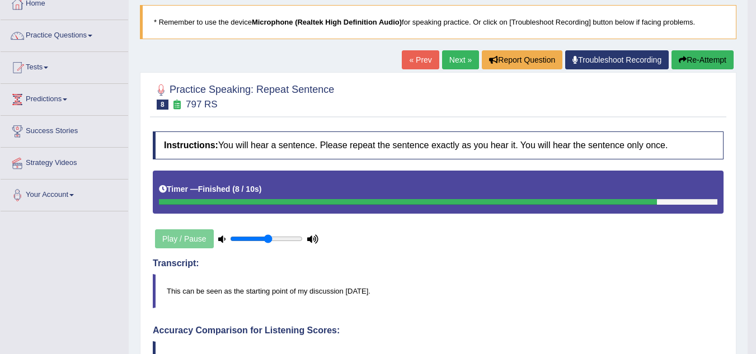
click at [455, 60] on link "Next »" at bounding box center [460, 59] width 37 height 19
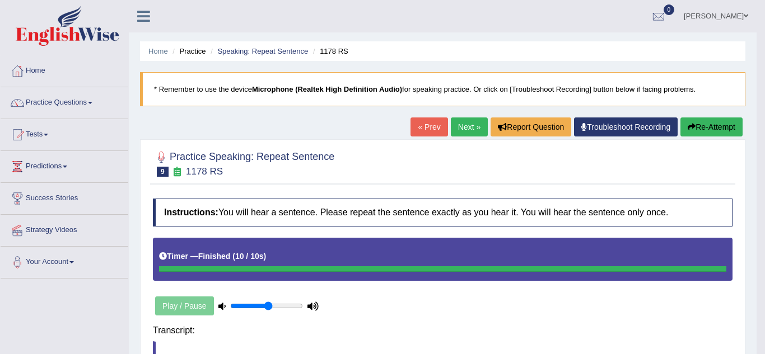
click at [0, 0] on div "Saving your answer..." at bounding box center [0, 0] width 0 height 0
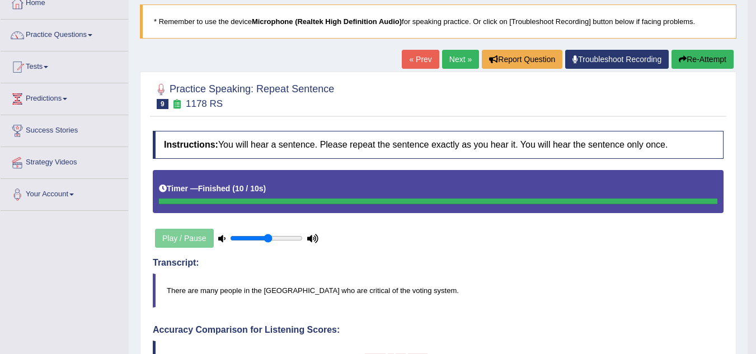
scroll to position [67, 0]
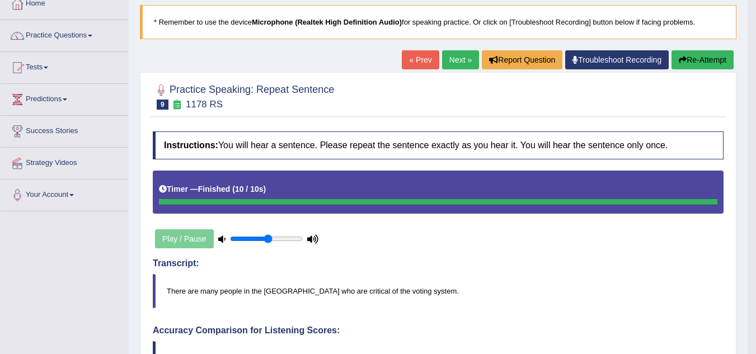
click at [457, 69] on link "Next »" at bounding box center [460, 59] width 37 height 19
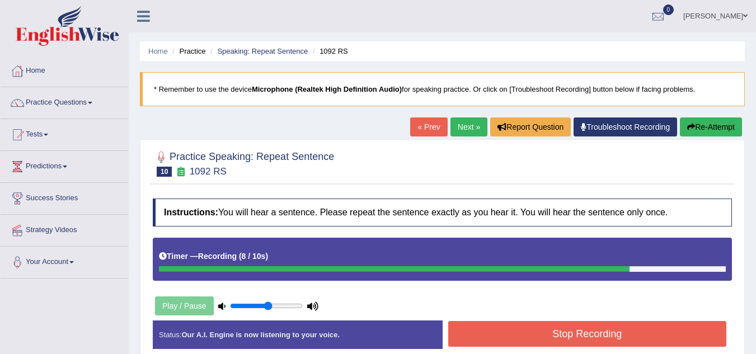
click at [518, 334] on button "Stop Recording" at bounding box center [587, 334] width 279 height 26
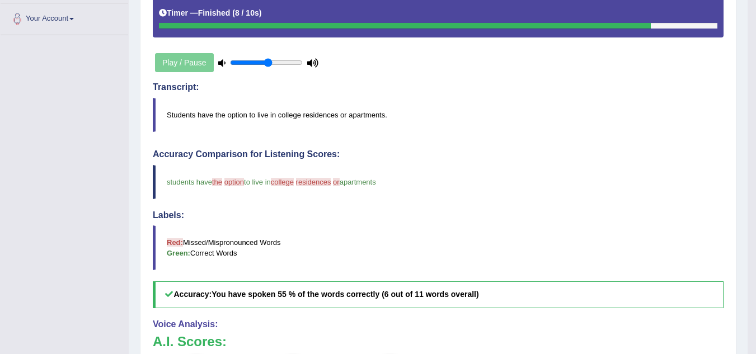
scroll to position [246, 0]
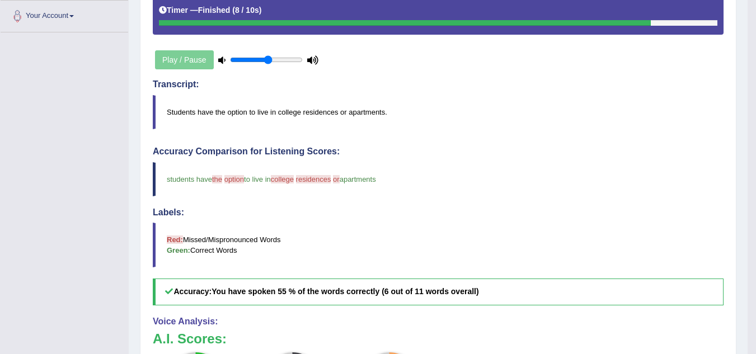
click at [620, 325] on h4 "Voice Analysis:" at bounding box center [438, 322] width 571 height 10
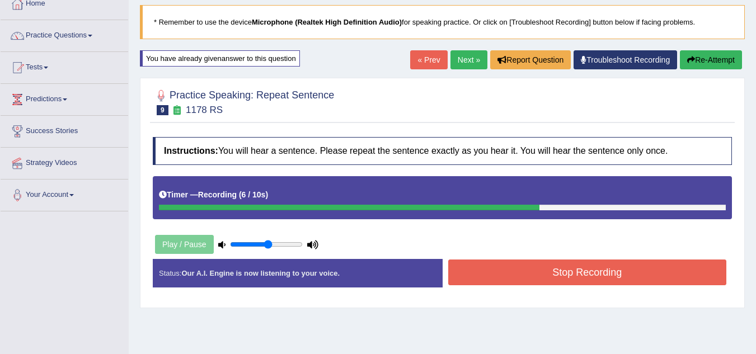
click at [514, 276] on button "Stop Recording" at bounding box center [587, 273] width 279 height 26
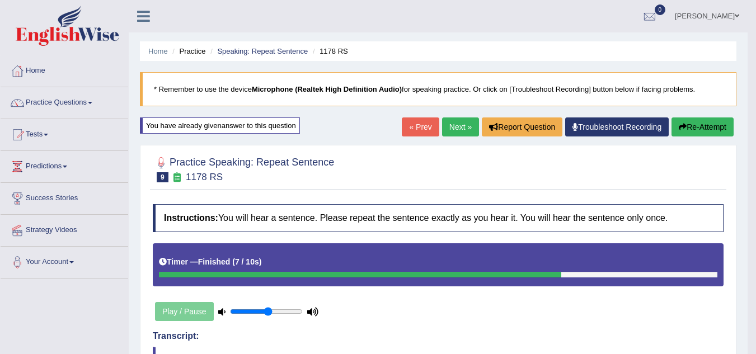
click at [452, 133] on link "Next »" at bounding box center [460, 127] width 37 height 19
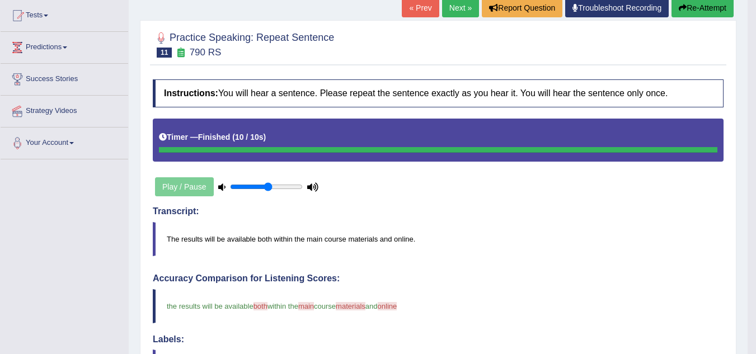
scroll to position [90, 0]
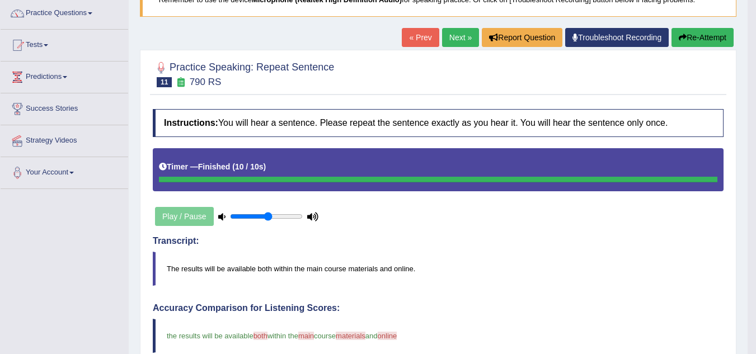
click at [456, 34] on link "Next »" at bounding box center [460, 37] width 37 height 19
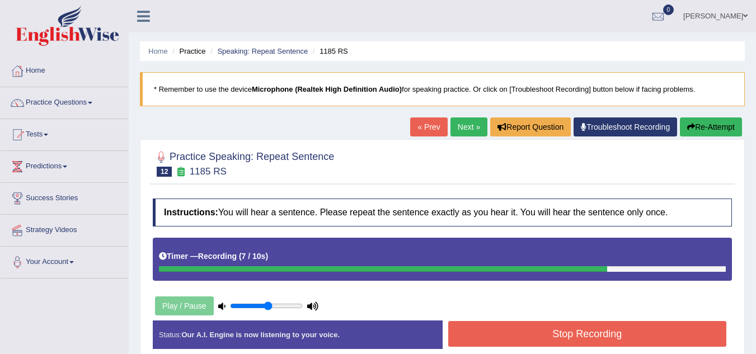
click at [511, 335] on button "Stop Recording" at bounding box center [587, 334] width 279 height 26
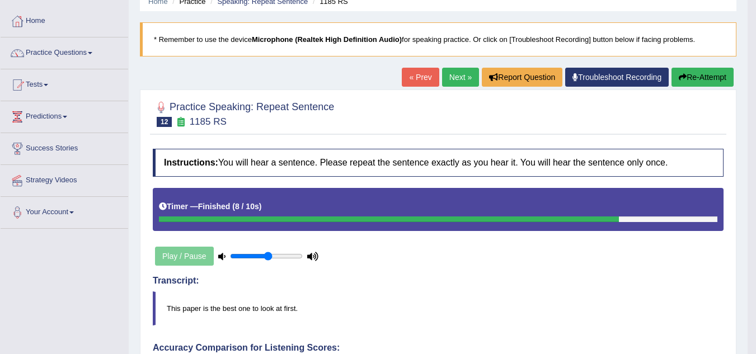
scroll to position [45, 0]
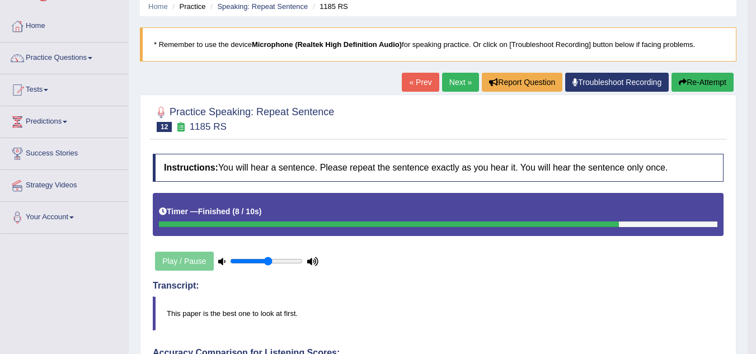
click at [450, 86] on link "Next »" at bounding box center [460, 82] width 37 height 19
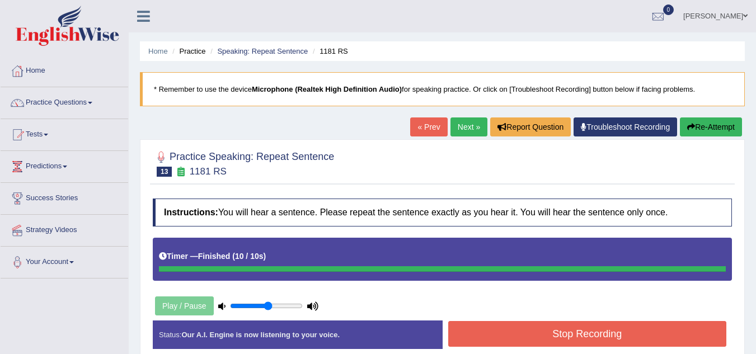
click at [707, 336] on div "Status: Our A.I. Engine is now listening to your voice. Start Answering Stop Re…" at bounding box center [442, 341] width 579 height 40
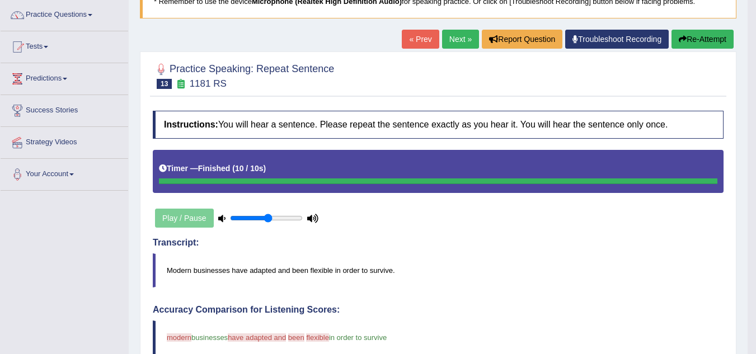
scroll to position [67, 0]
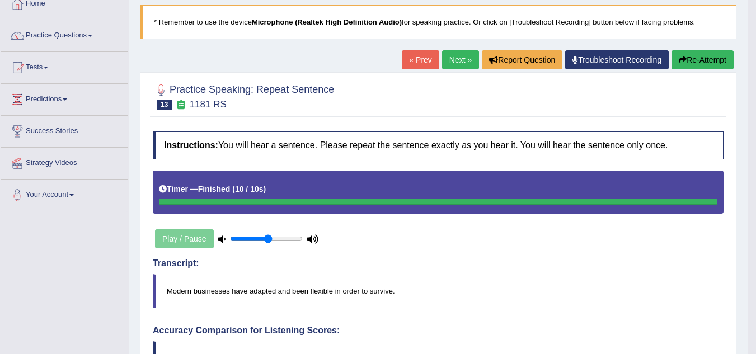
click at [453, 58] on link "Next »" at bounding box center [460, 59] width 37 height 19
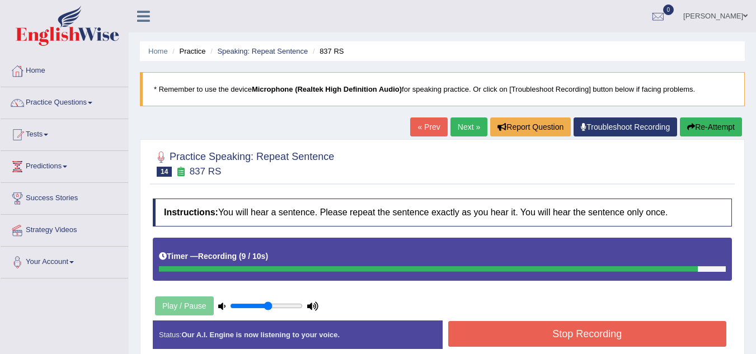
click at [551, 335] on button "Stop Recording" at bounding box center [587, 334] width 279 height 26
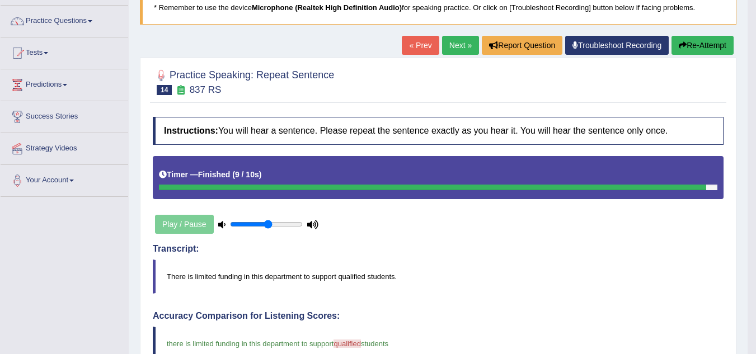
scroll to position [67, 0]
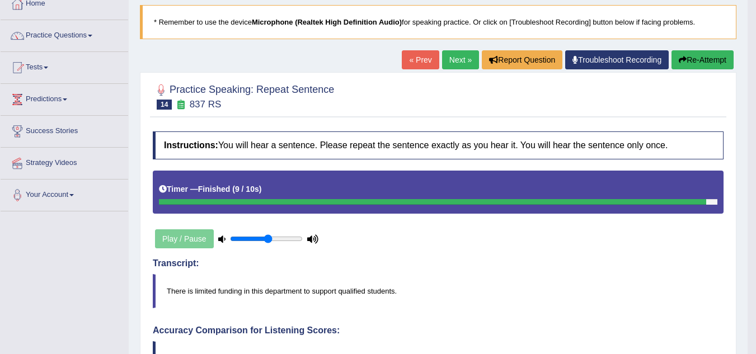
click at [463, 65] on link "Next »" at bounding box center [460, 59] width 37 height 19
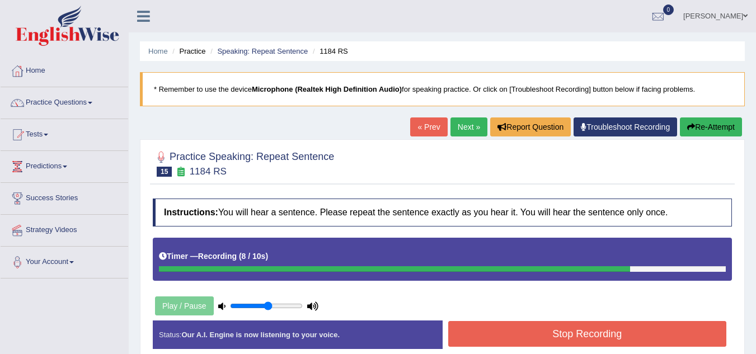
click at [521, 330] on button "Stop Recording" at bounding box center [587, 334] width 279 height 26
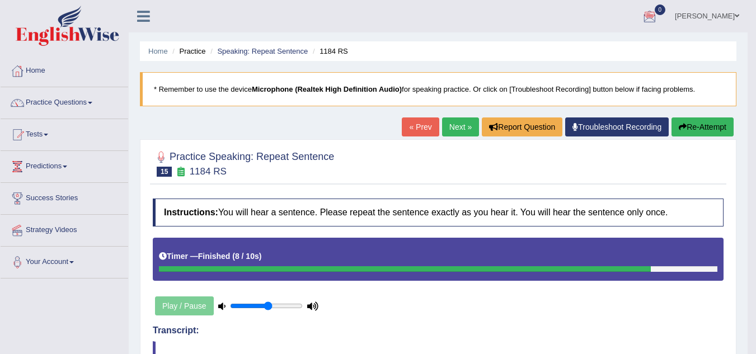
click at [92, 102] on span at bounding box center [90, 103] width 4 height 2
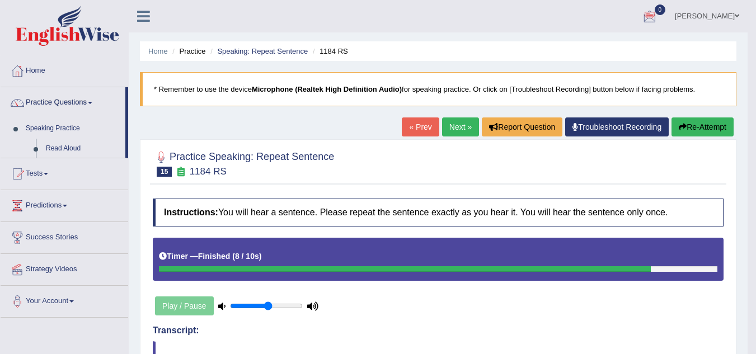
click at [92, 102] on span at bounding box center [90, 103] width 4 height 2
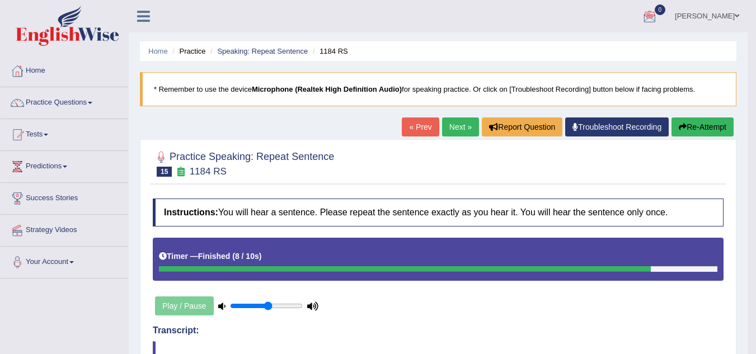
click at [92, 102] on span at bounding box center [90, 103] width 4 height 2
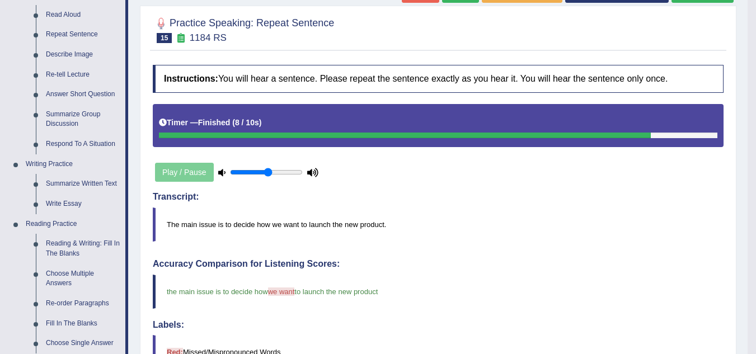
scroll to position [134, 0]
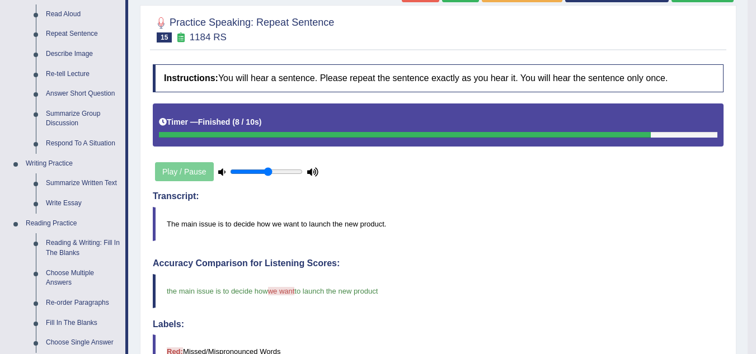
click at [50, 53] on link "Describe Image" at bounding box center [83, 54] width 85 height 20
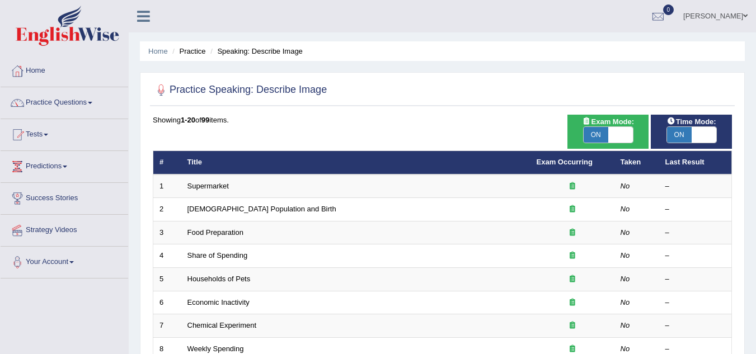
click at [223, 185] on link "Supermarket" at bounding box center [208, 186] width 41 height 8
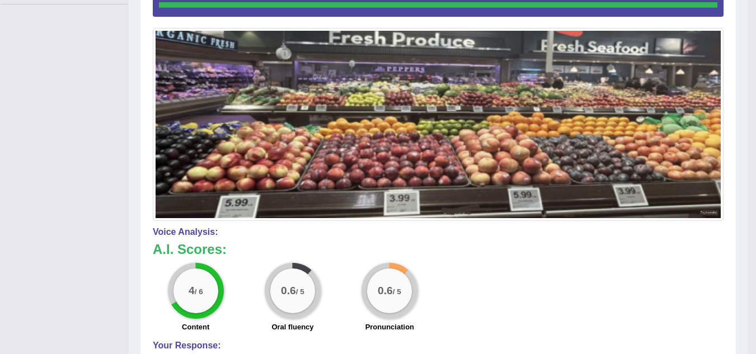
scroll to position [297, 0]
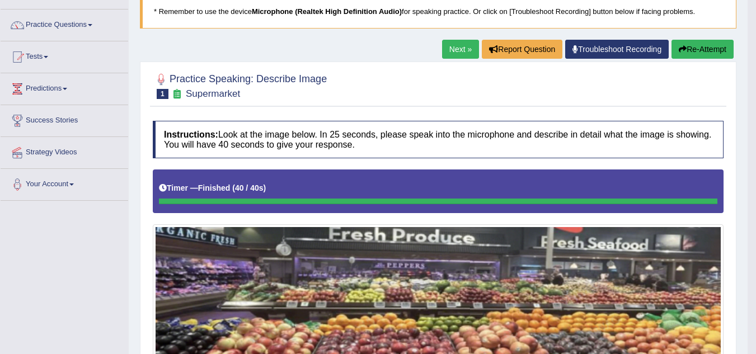
scroll to position [73, 0]
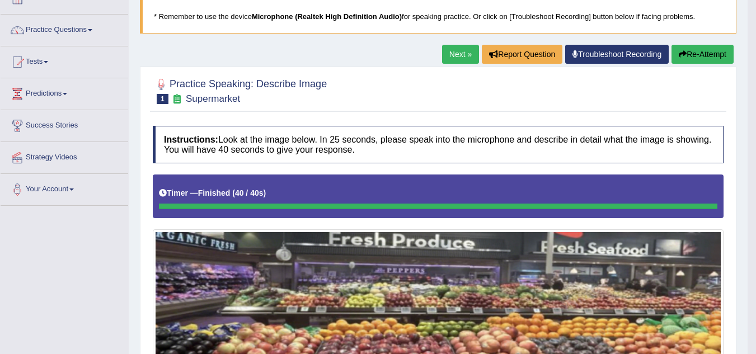
click at [455, 54] on link "Next »" at bounding box center [460, 54] width 37 height 19
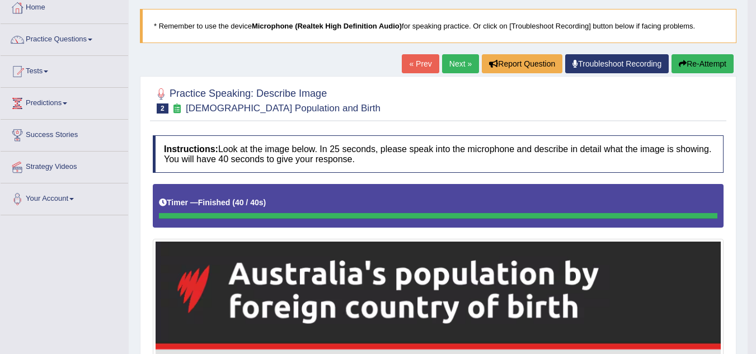
scroll to position [45, 0]
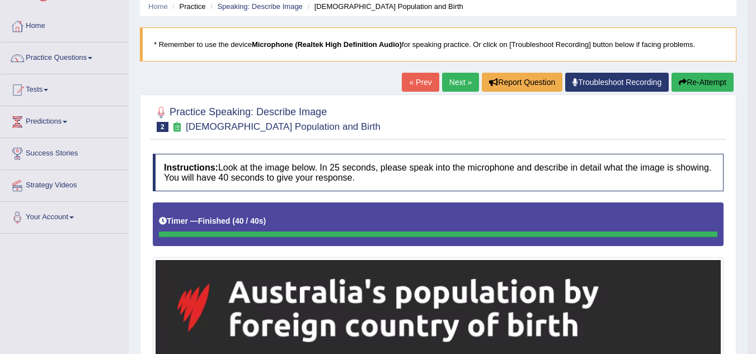
click at [450, 82] on link "Next »" at bounding box center [460, 82] width 37 height 19
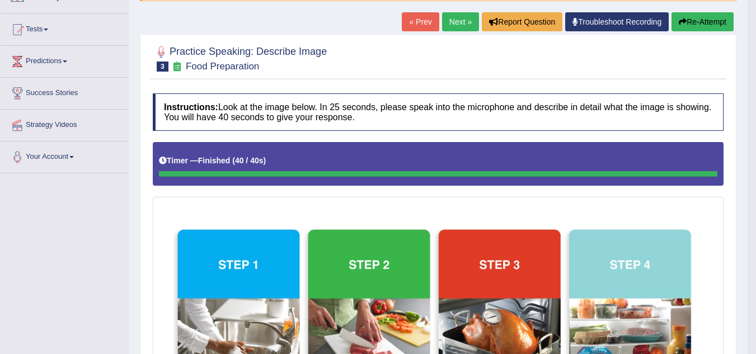
scroll to position [90, 0]
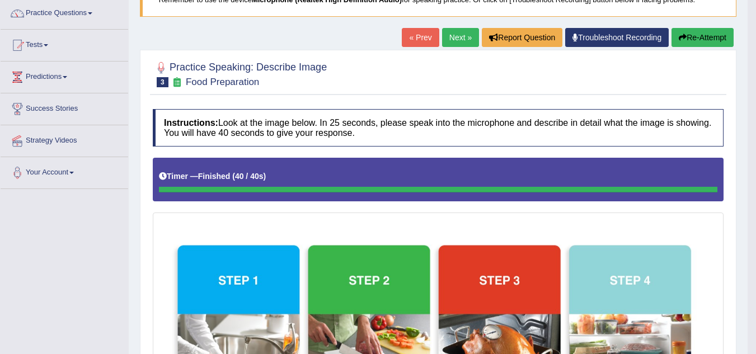
click at [699, 35] on button "Re-Attempt" at bounding box center [703, 37] width 62 height 19
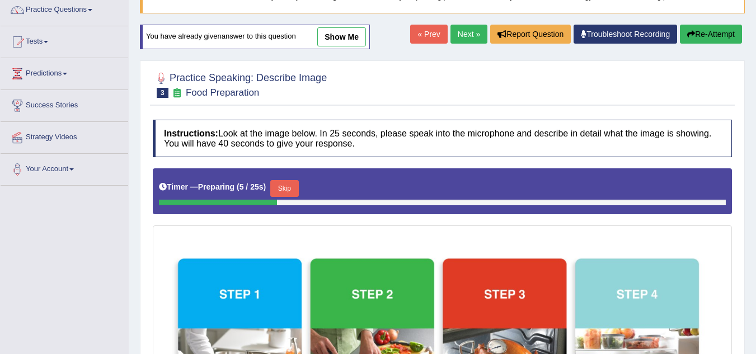
click at [289, 189] on button "Skip" at bounding box center [284, 188] width 28 height 17
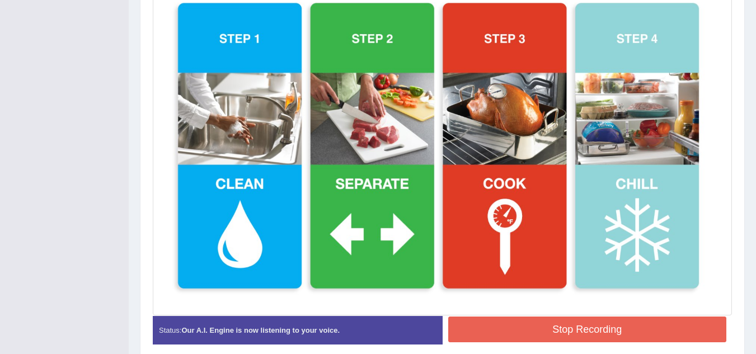
scroll to position [386, 0]
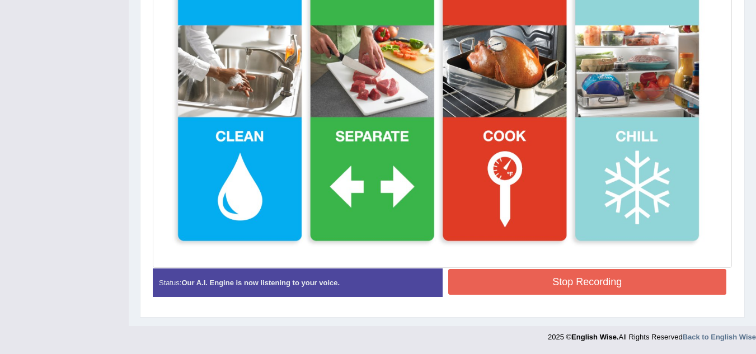
click at [642, 286] on button "Stop Recording" at bounding box center [587, 282] width 279 height 26
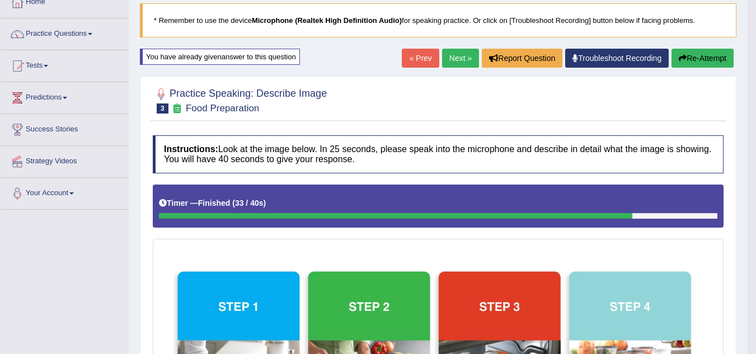
scroll to position [49, 0]
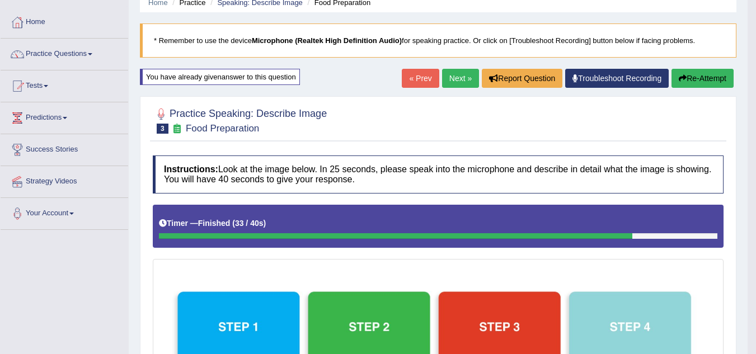
click at [458, 76] on link "Next »" at bounding box center [460, 78] width 37 height 19
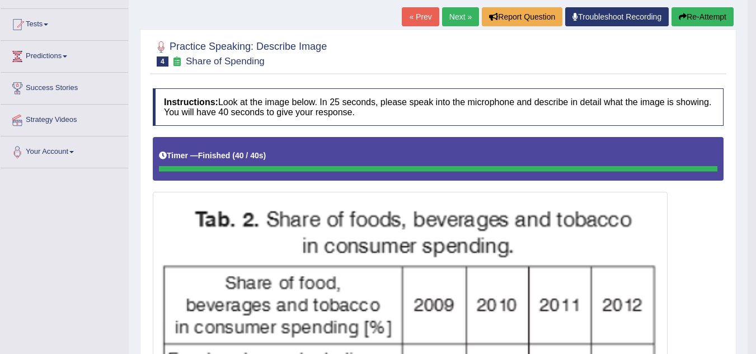
scroll to position [110, 0]
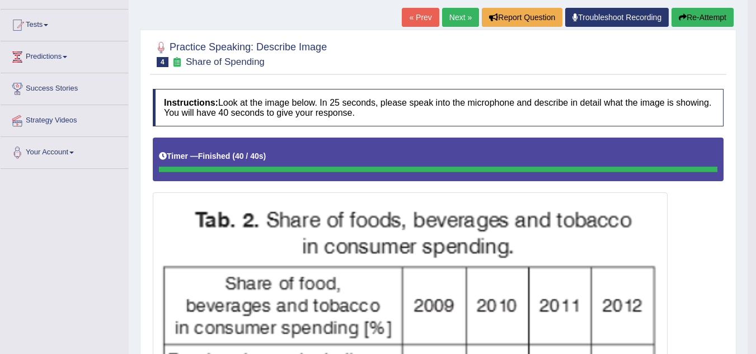
click at [458, 20] on link "Next »" at bounding box center [460, 17] width 37 height 19
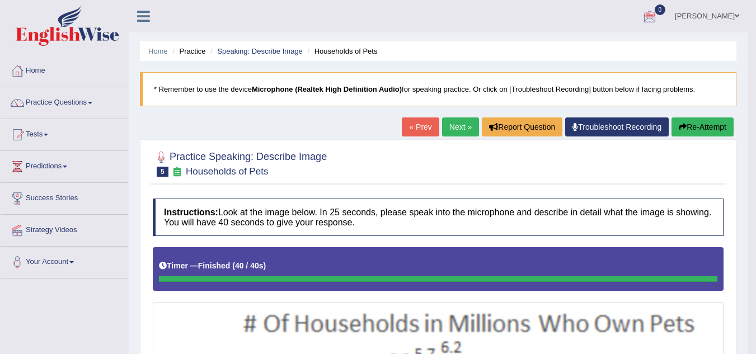
click at [462, 127] on link "Next »" at bounding box center [460, 127] width 37 height 19
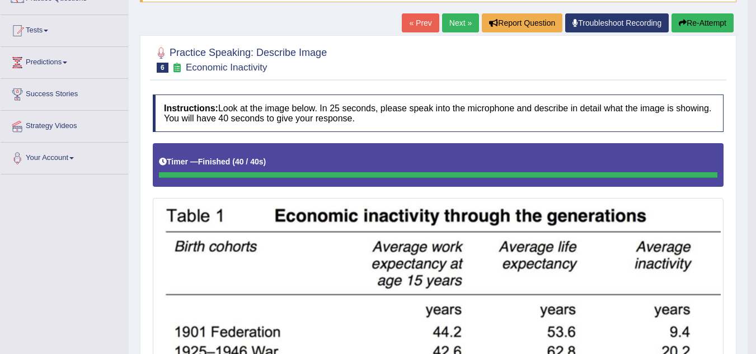
scroll to position [90, 0]
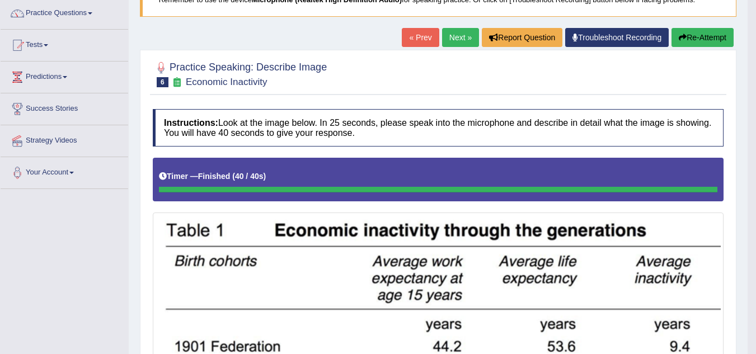
click at [455, 36] on link "Next »" at bounding box center [460, 37] width 37 height 19
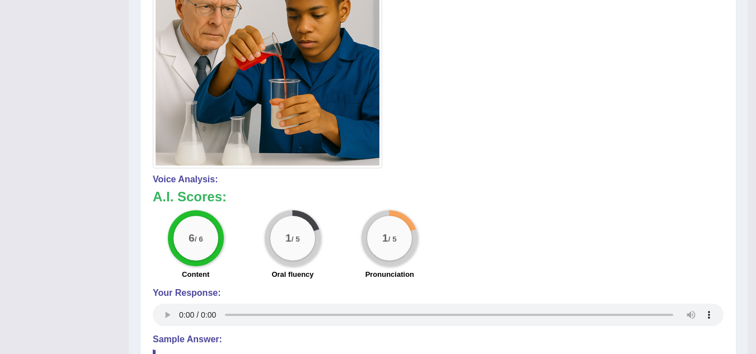
scroll to position [470, 0]
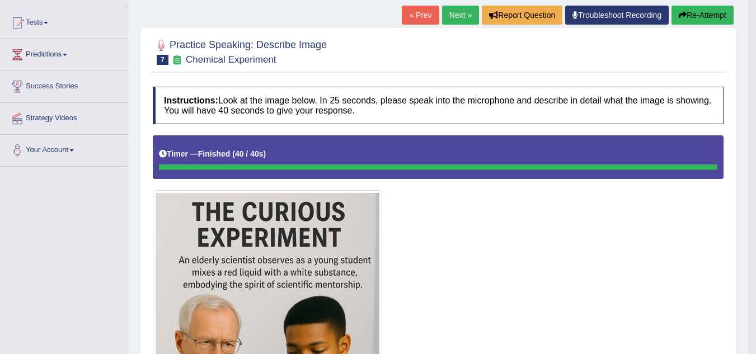
scroll to position [90, 0]
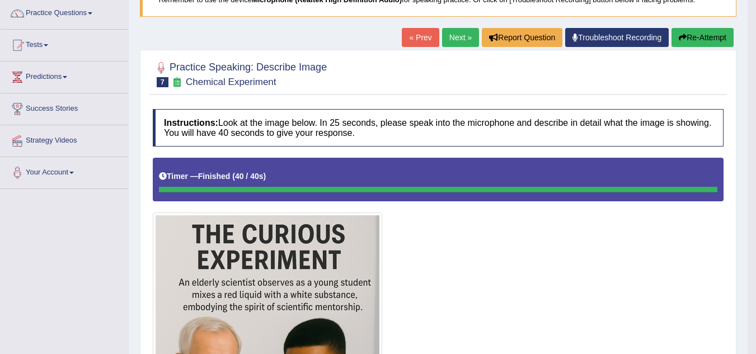
click at [452, 38] on link "Next »" at bounding box center [460, 37] width 37 height 19
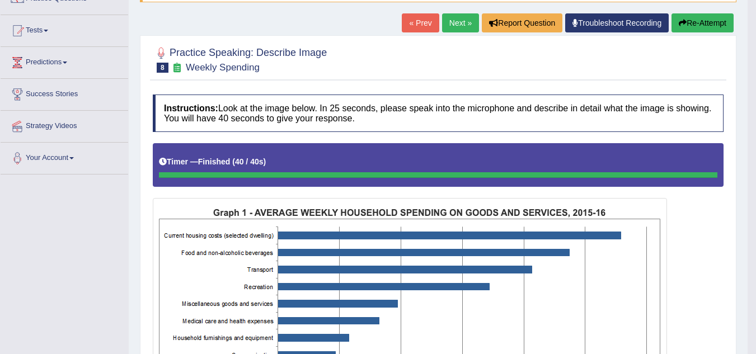
scroll to position [91, 0]
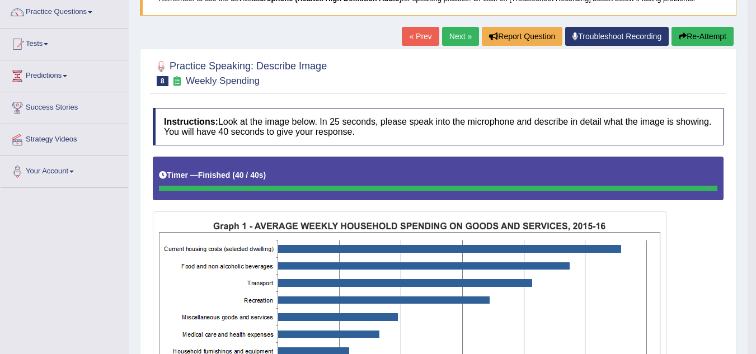
click at [453, 39] on link "Next »" at bounding box center [460, 36] width 37 height 19
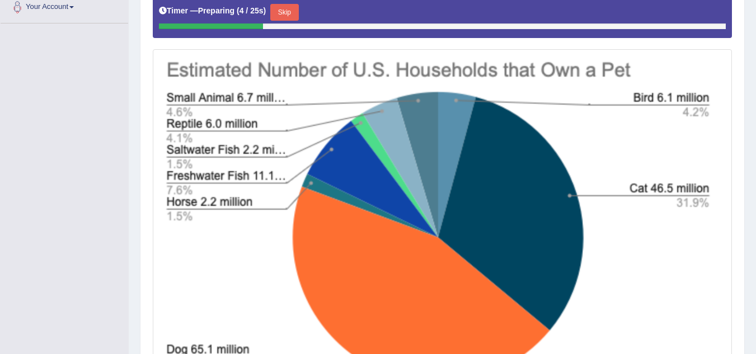
scroll to position [273, 0]
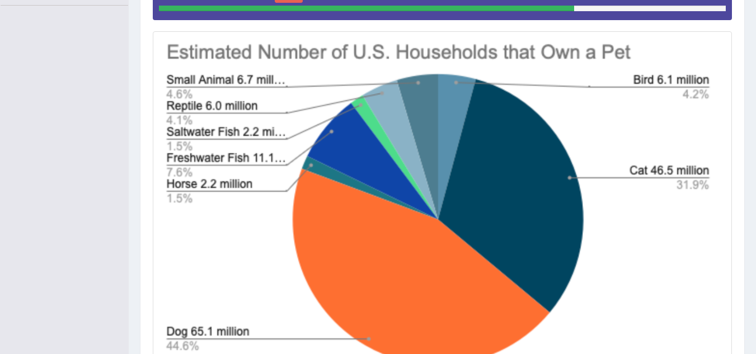
click at [453, 39] on img at bounding box center [443, 203] width 574 height 339
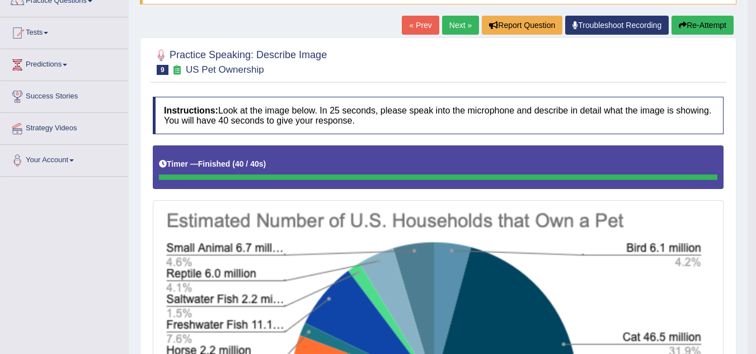
scroll to position [85, 0]
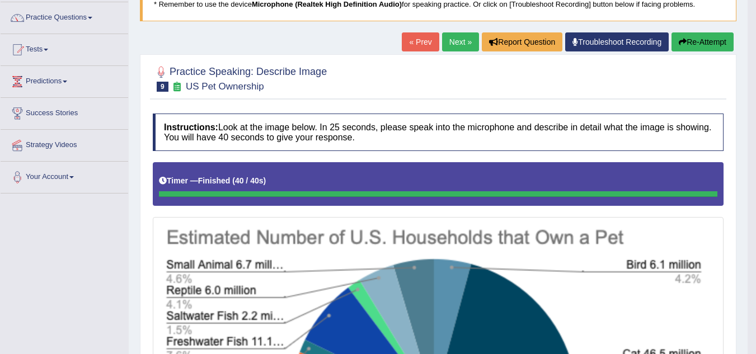
click at [450, 45] on link "Next »" at bounding box center [460, 41] width 37 height 19
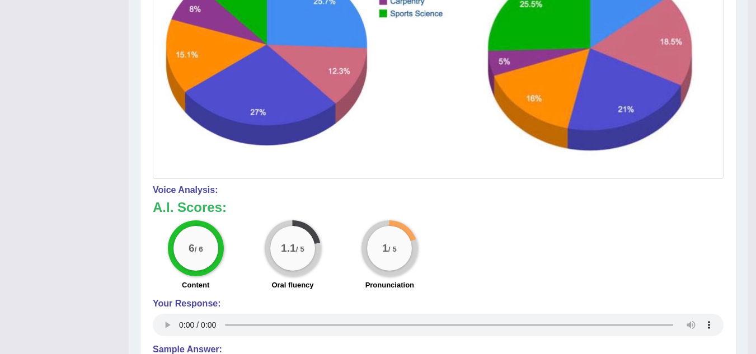
scroll to position [403, 0]
